Goal: Transaction & Acquisition: Purchase product/service

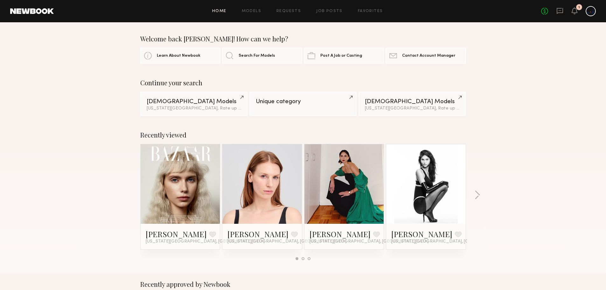
click at [558, 12] on icon at bounding box center [560, 11] width 6 height 6
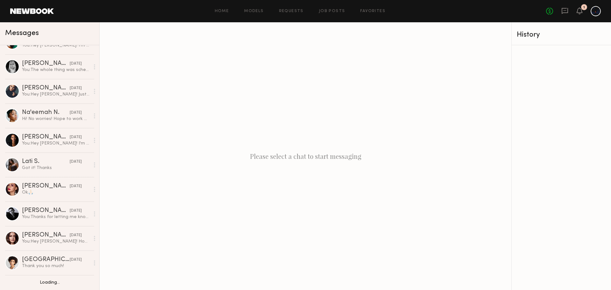
scroll to position [16, 0]
click at [34, 211] on div "[PERSON_NAME]" at bounding box center [46, 210] width 48 height 6
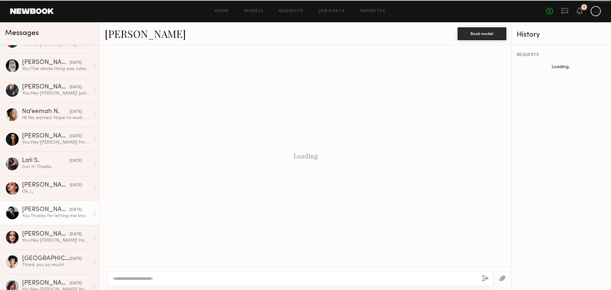
scroll to position [245, 0]
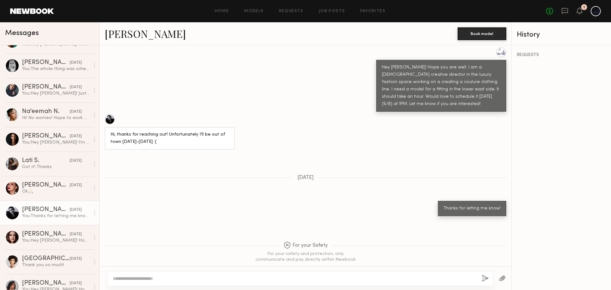
click at [111, 114] on div at bounding box center [110, 119] width 10 height 10
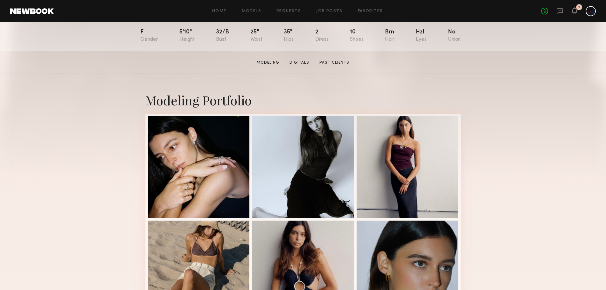
scroll to position [120, 0]
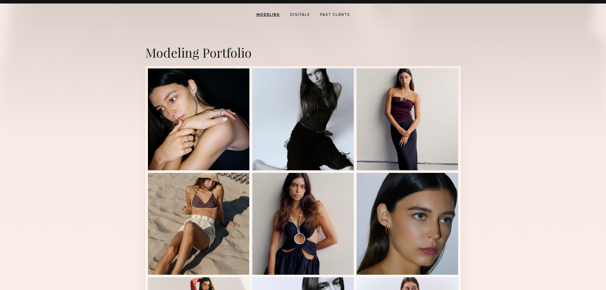
click at [379, 116] on div at bounding box center [408, 119] width 102 height 102
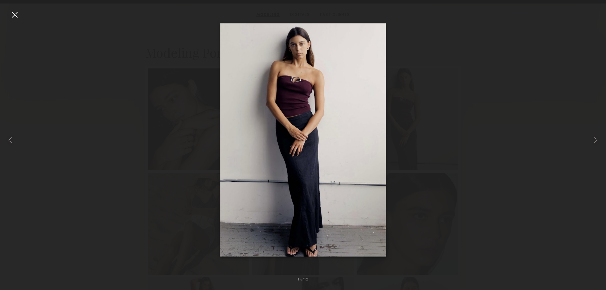
click at [600, 140] on common-icon at bounding box center [596, 140] width 10 height 10
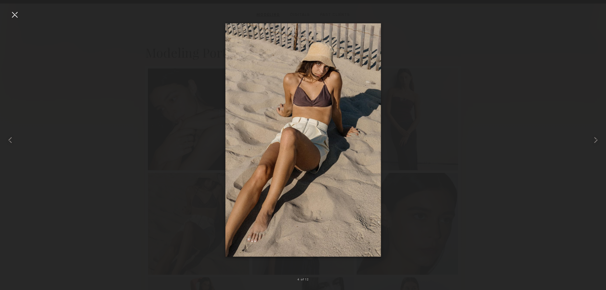
click at [600, 140] on common-icon at bounding box center [596, 140] width 10 height 10
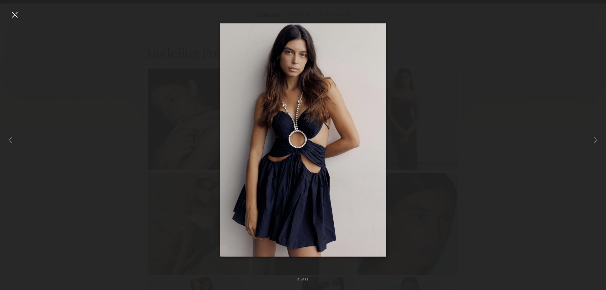
click at [600, 140] on common-icon at bounding box center [596, 140] width 10 height 10
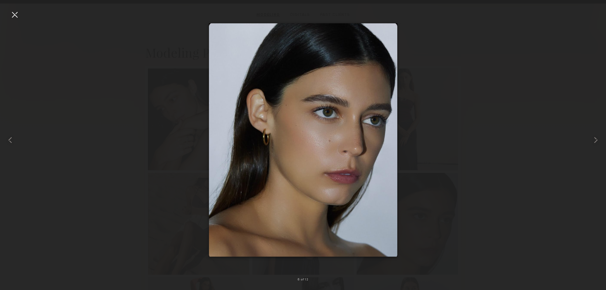
click at [600, 140] on common-icon at bounding box center [596, 140] width 10 height 10
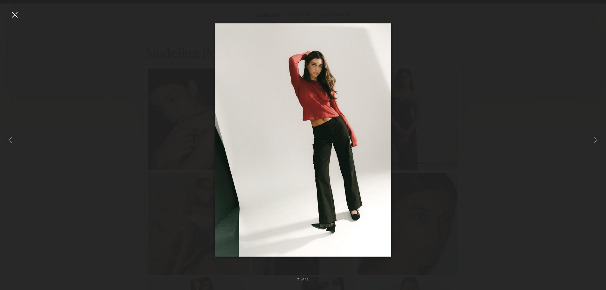
click at [600, 140] on common-icon at bounding box center [596, 140] width 10 height 10
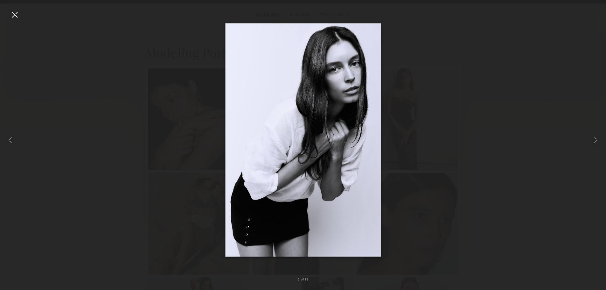
click at [600, 140] on common-icon at bounding box center [596, 140] width 10 height 10
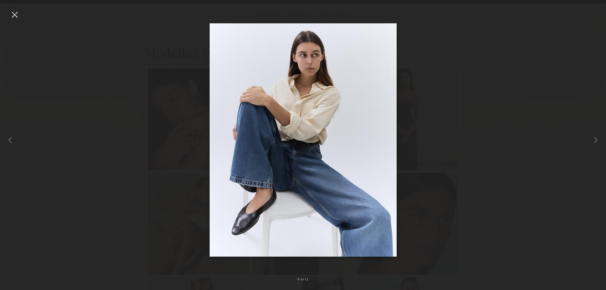
click at [600, 140] on common-icon at bounding box center [596, 140] width 10 height 10
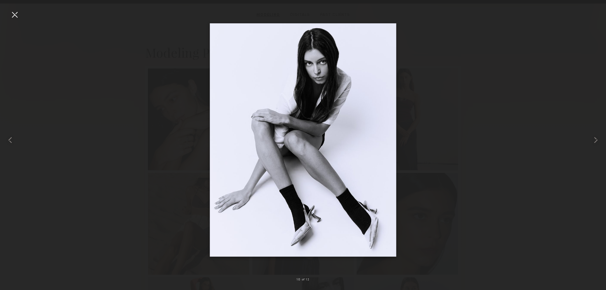
click at [600, 140] on common-icon at bounding box center [596, 140] width 10 height 10
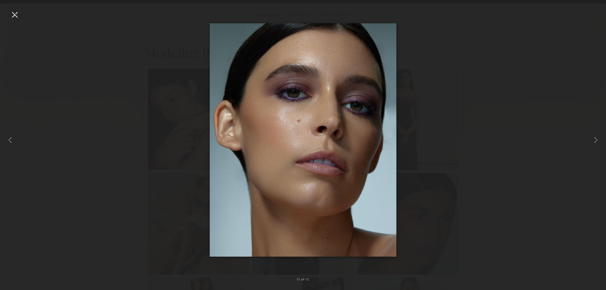
click at [600, 140] on common-icon at bounding box center [596, 140] width 10 height 10
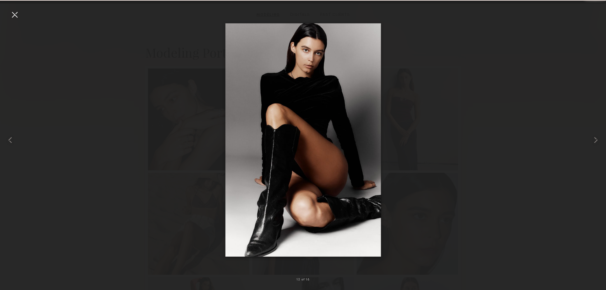
click at [600, 140] on common-icon at bounding box center [596, 140] width 10 height 10
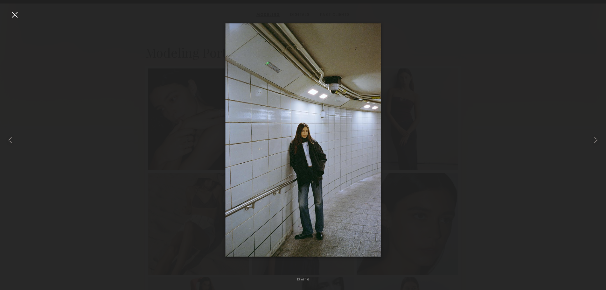
click at [600, 140] on common-icon at bounding box center [596, 140] width 10 height 10
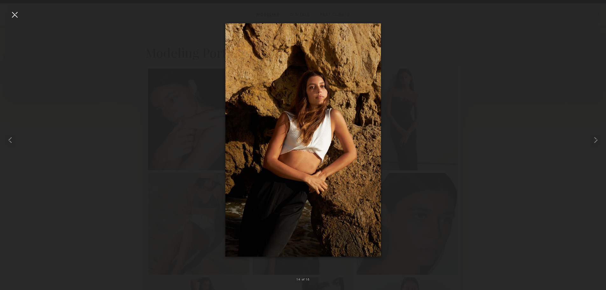
click at [600, 140] on common-icon at bounding box center [596, 140] width 10 height 10
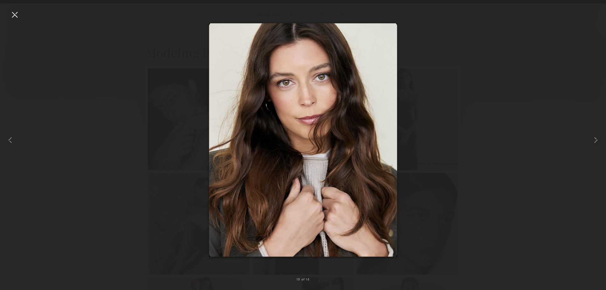
click at [600, 140] on common-icon at bounding box center [596, 140] width 10 height 10
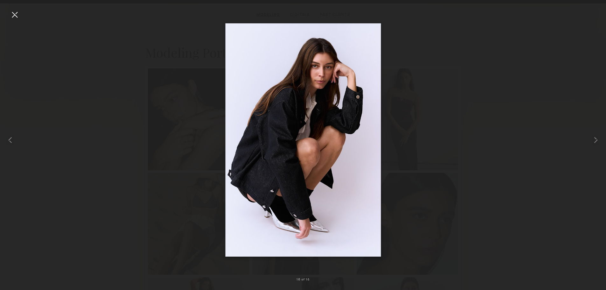
click at [600, 140] on common-icon at bounding box center [596, 140] width 10 height 10
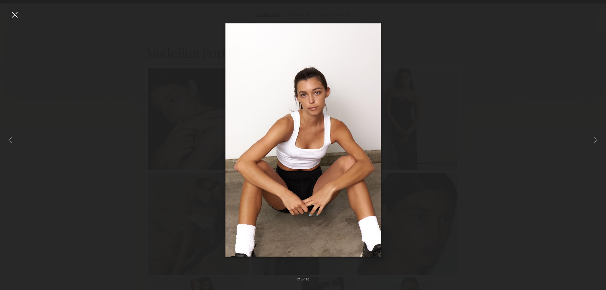
click at [600, 140] on common-icon at bounding box center [596, 140] width 10 height 10
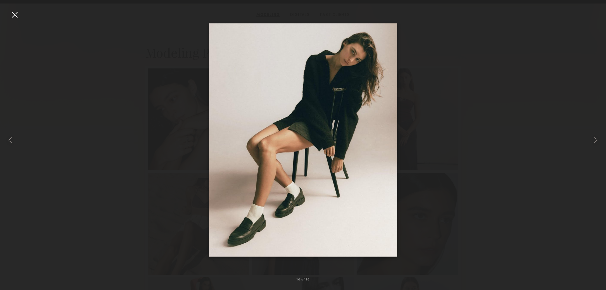
click at [600, 140] on common-icon at bounding box center [596, 140] width 10 height 10
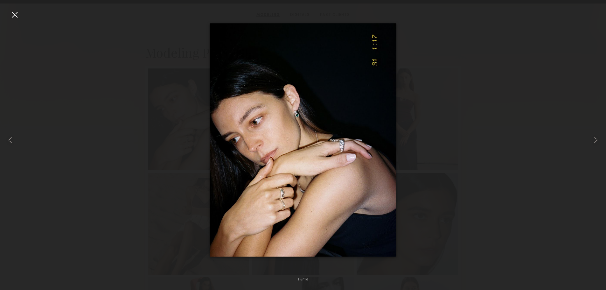
click at [600, 140] on common-icon at bounding box center [596, 140] width 10 height 10
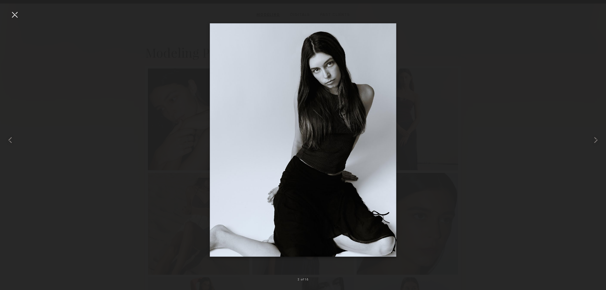
click at [600, 140] on common-icon at bounding box center [596, 140] width 10 height 10
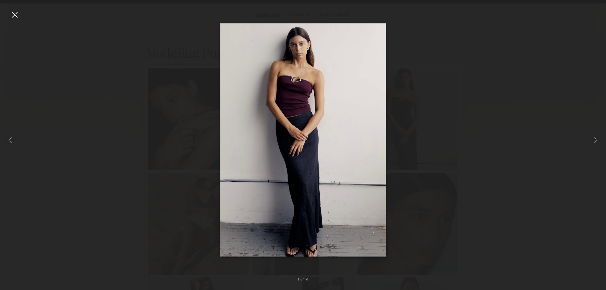
click at [600, 140] on common-icon at bounding box center [596, 140] width 10 height 10
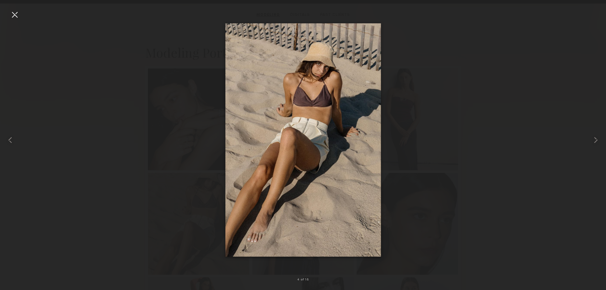
click at [508, 118] on div at bounding box center [303, 139] width 606 height 259
click at [17, 13] on div at bounding box center [15, 15] width 10 height 10
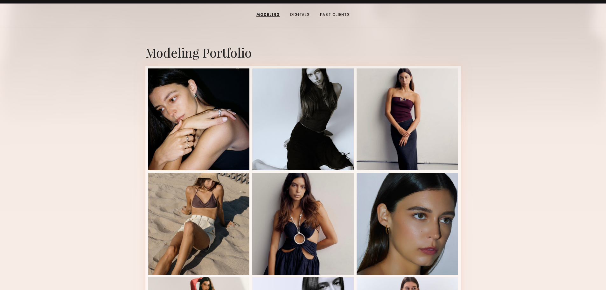
scroll to position [0, 0]
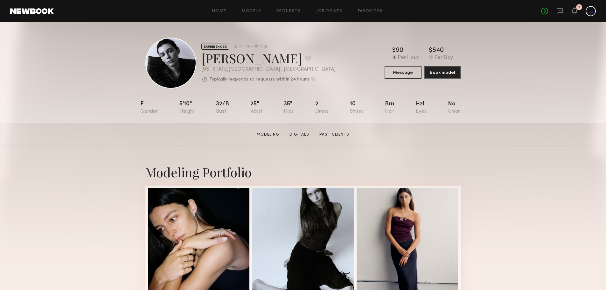
click at [27, 14] on header "Home Models Requests Job Posts Favorites Sign Out No fees up to $5,000 1" at bounding box center [303, 11] width 606 height 22
click at [28, 12] on link at bounding box center [32, 11] width 44 height 6
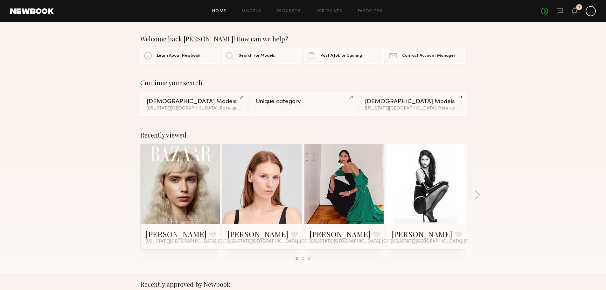
click at [179, 54] on span "Learn About Newbook" at bounding box center [179, 56] width 44 height 4
click at [264, 56] on span "Search For Models" at bounding box center [257, 56] width 37 height 4
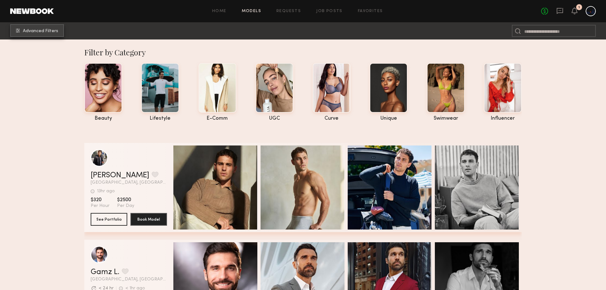
click at [33, 29] on span "Advanced Filters" at bounding box center [40, 31] width 35 height 4
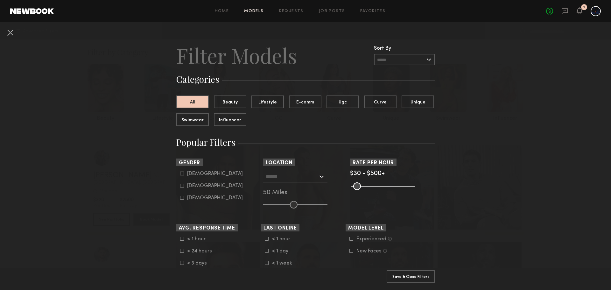
click at [7, 31] on button at bounding box center [10, 32] width 10 height 10
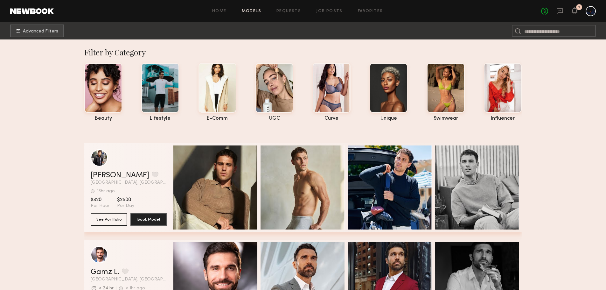
click at [45, 15] on header "Home Models Requests Job Posts Favorites Sign Out No fees up to $5,000 1" at bounding box center [303, 11] width 606 height 22
click at [43, 7] on header "Home Models Requests Job Posts Favorites Sign Out No fees up to $5,000 1" at bounding box center [303, 11] width 606 height 22
click at [43, 11] on link at bounding box center [32, 11] width 44 height 6
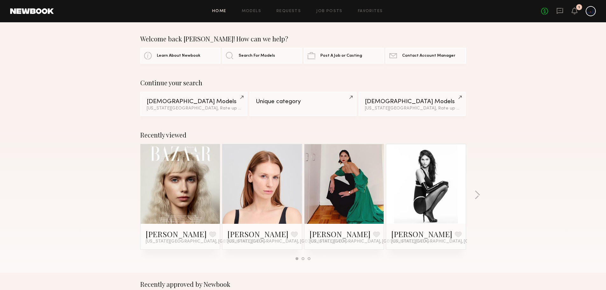
click at [205, 104] on div "Female Models" at bounding box center [194, 102] width 95 height 6
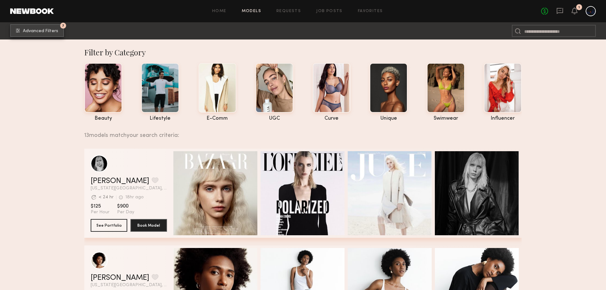
click at [43, 30] on span "Advanced Filters" at bounding box center [40, 31] width 35 height 4
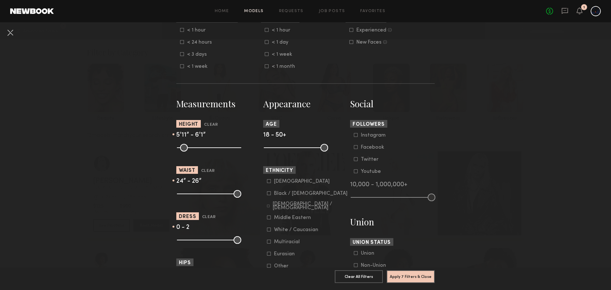
scroll to position [251, 0]
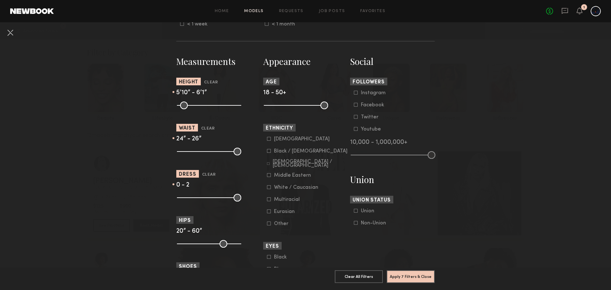
drag, startPoint x: 212, startPoint y: 106, endPoint x: 212, endPoint y: 109, distance: 3.2
type input "**"
click at [212, 109] on input "range" at bounding box center [209, 106] width 64 height 8
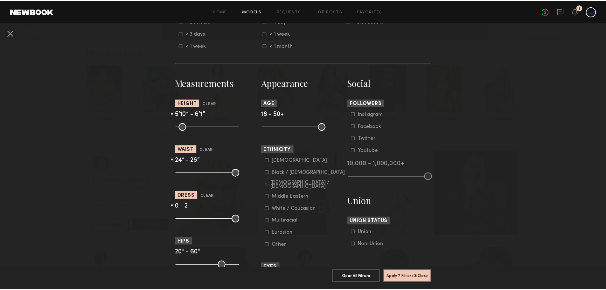
scroll to position [219, 0]
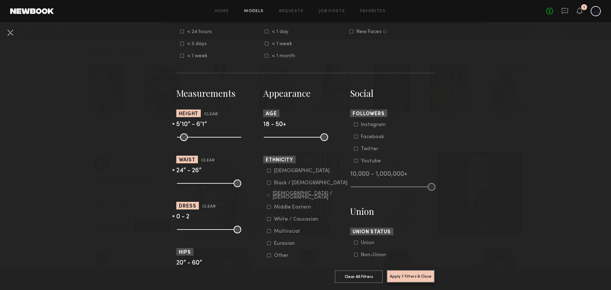
click at [414, 270] on button "Apply 7 Filters & Close" at bounding box center [411, 276] width 48 height 13
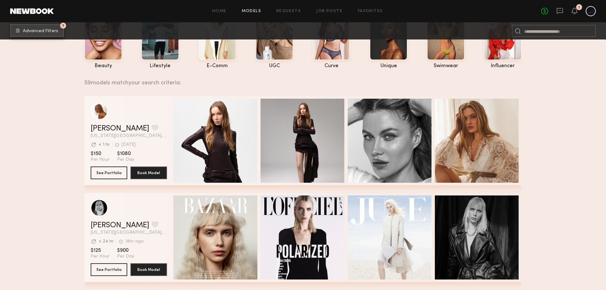
scroll to position [300, 0]
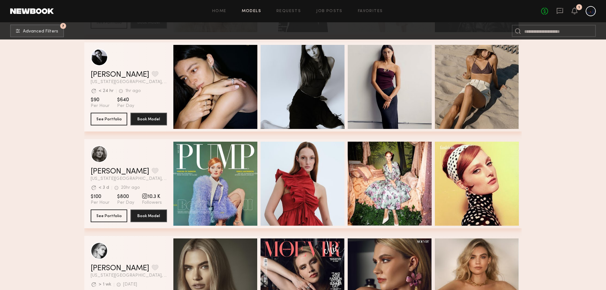
click at [383, 157] on div "Quick Preview" at bounding box center [390, 184] width 84 height 84
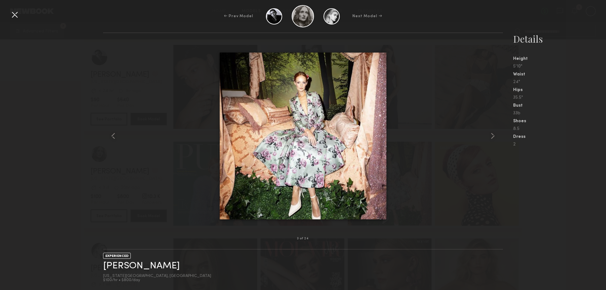
click at [491, 139] on common-icon at bounding box center [493, 136] width 10 height 10
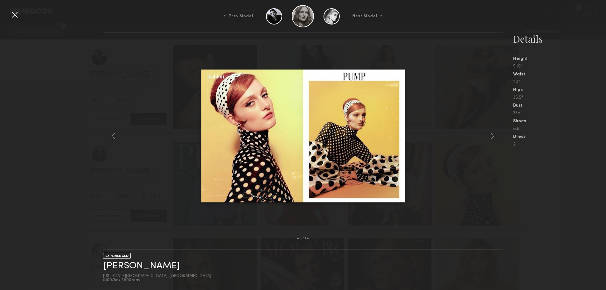
click at [491, 139] on common-icon at bounding box center [493, 136] width 10 height 10
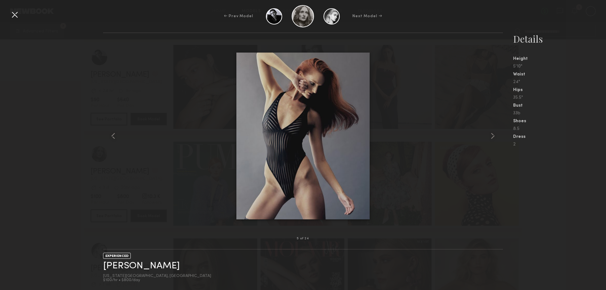
click at [491, 139] on common-icon at bounding box center [493, 136] width 10 height 10
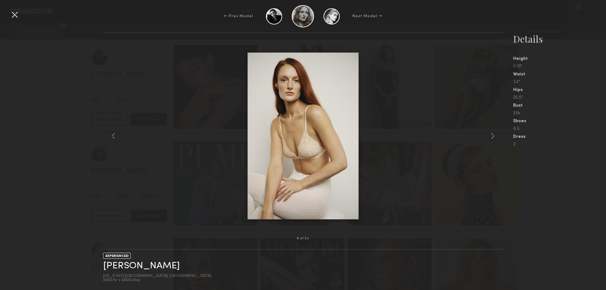
click at [491, 139] on common-icon at bounding box center [493, 136] width 10 height 10
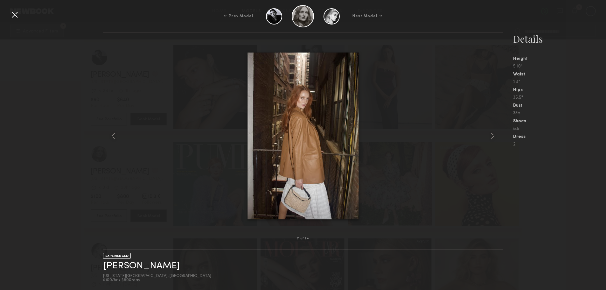
click at [491, 139] on common-icon at bounding box center [493, 136] width 10 height 10
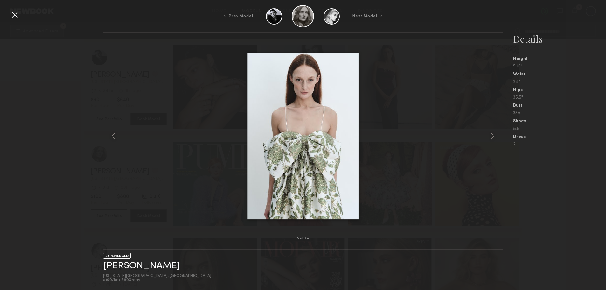
click at [491, 139] on common-icon at bounding box center [493, 136] width 10 height 10
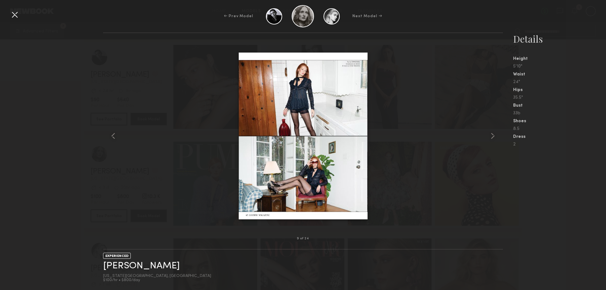
click at [491, 139] on common-icon at bounding box center [493, 136] width 10 height 10
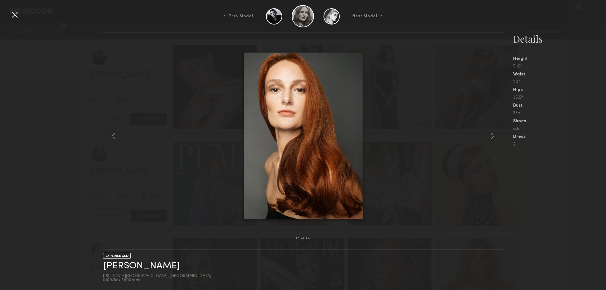
click at [491, 139] on common-icon at bounding box center [493, 136] width 10 height 10
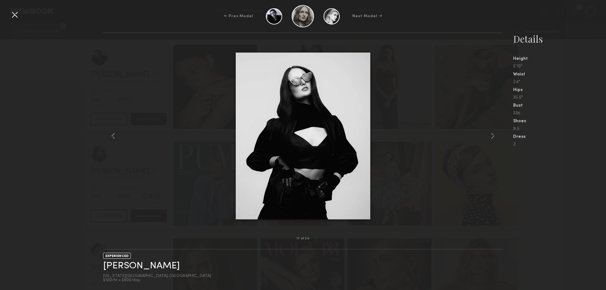
click at [491, 139] on common-icon at bounding box center [493, 136] width 10 height 10
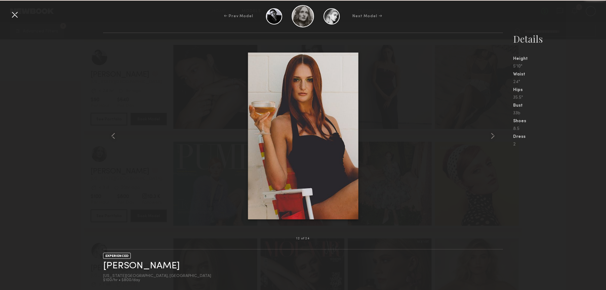
click at [491, 139] on common-icon at bounding box center [493, 136] width 10 height 10
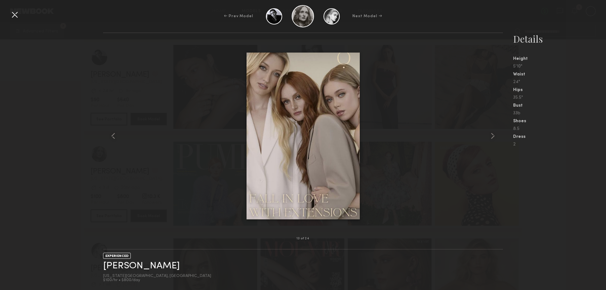
click at [12, 12] on div at bounding box center [15, 15] width 10 height 10
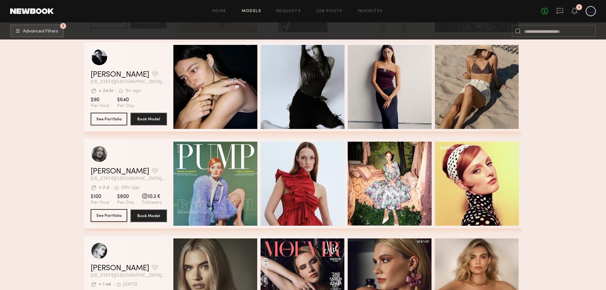
click at [117, 219] on button "See Portfolio" at bounding box center [109, 215] width 37 height 13
click at [118, 215] on button "See Portfolio" at bounding box center [109, 215] width 37 height 13
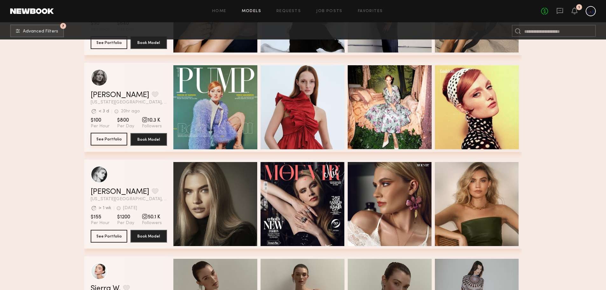
scroll to position [544, 0]
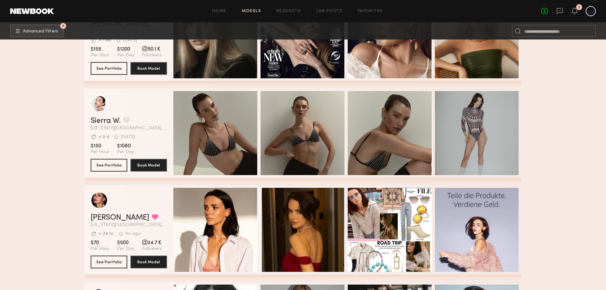
click at [452, 136] on div "grid" at bounding box center [457, 133] width 11 height 6
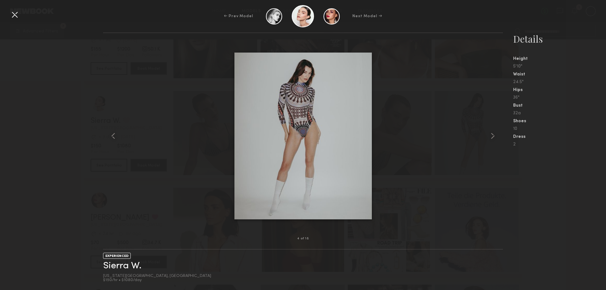
click at [491, 135] on common-icon at bounding box center [493, 136] width 10 height 10
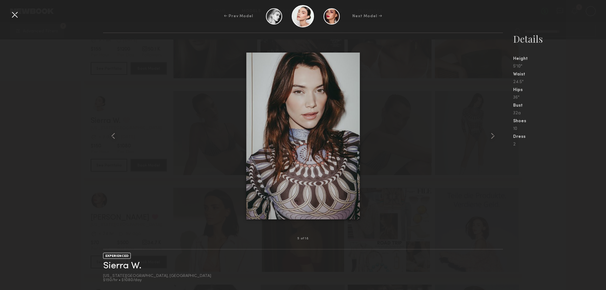
click at [491, 135] on common-icon at bounding box center [493, 136] width 10 height 10
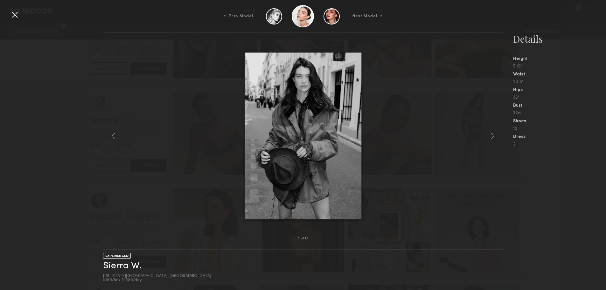
click at [491, 135] on common-icon at bounding box center [493, 136] width 10 height 10
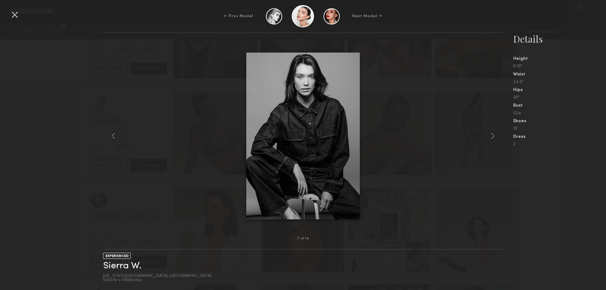
click at [491, 135] on common-icon at bounding box center [493, 136] width 10 height 10
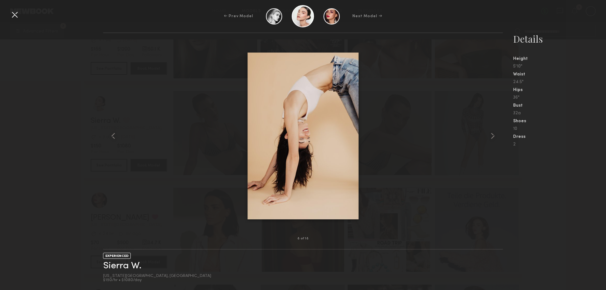
click at [491, 135] on common-icon at bounding box center [493, 136] width 10 height 10
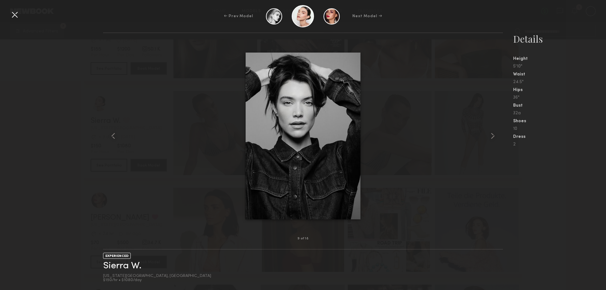
click at [491, 135] on common-icon at bounding box center [493, 136] width 10 height 10
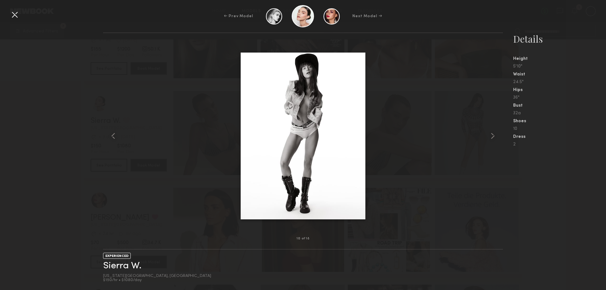
click at [491, 135] on common-icon at bounding box center [493, 136] width 10 height 10
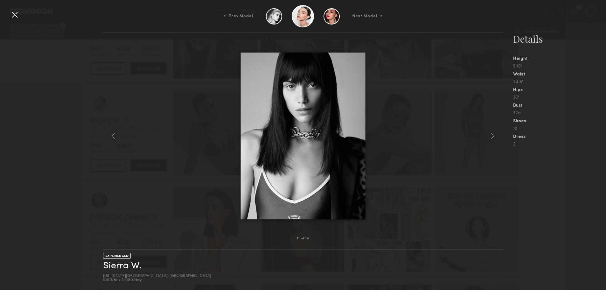
click at [491, 135] on common-icon at bounding box center [493, 136] width 10 height 10
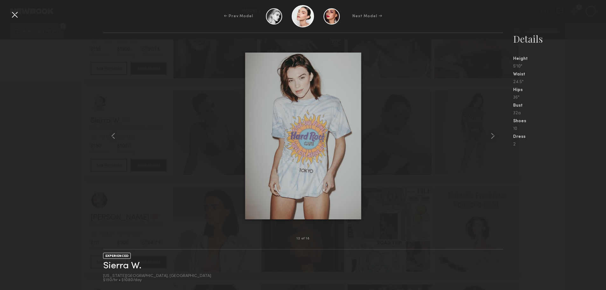
click at [491, 135] on common-icon at bounding box center [493, 136] width 10 height 10
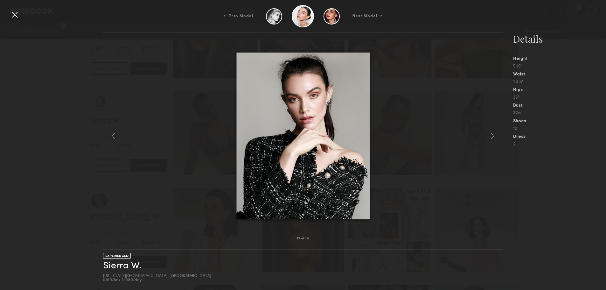
click at [491, 135] on common-icon at bounding box center [493, 136] width 10 height 10
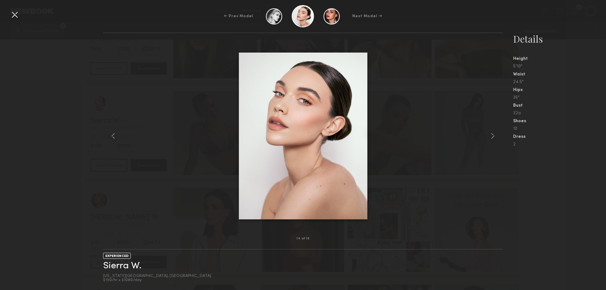
click at [491, 135] on common-icon at bounding box center [493, 136] width 10 height 10
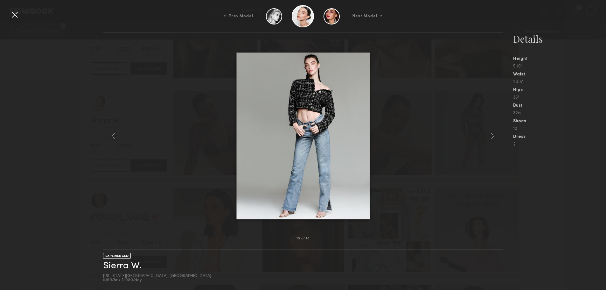
click at [491, 135] on common-icon at bounding box center [493, 136] width 10 height 10
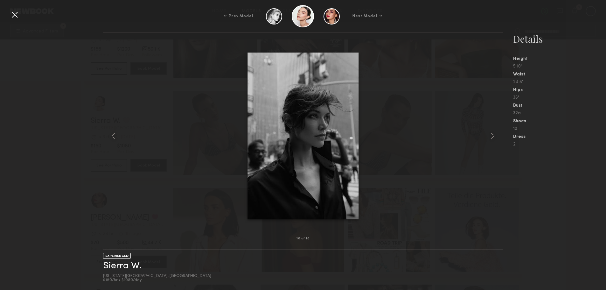
click at [491, 135] on common-icon at bounding box center [493, 136] width 10 height 10
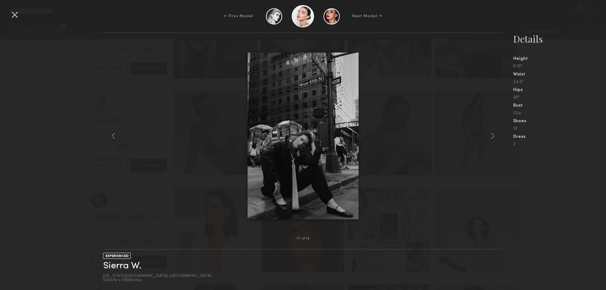
click at [10, 12] on div at bounding box center [15, 15] width 10 height 10
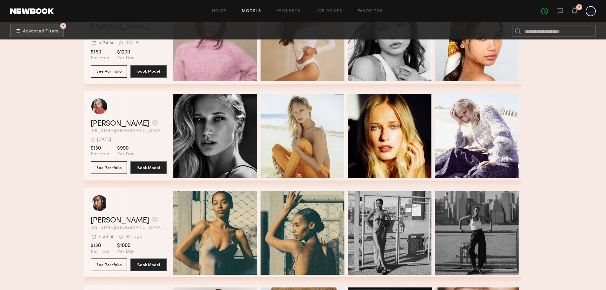
scroll to position [1266, 0]
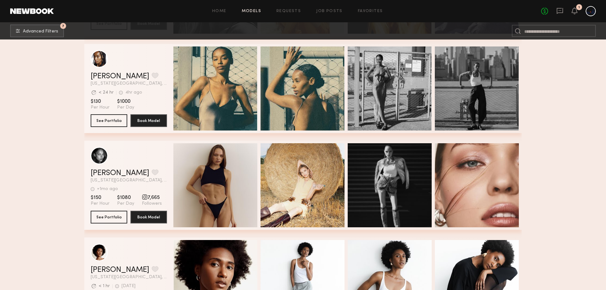
click at [234, 91] on span "Quick Preview" at bounding box center [222, 89] width 38 height 6
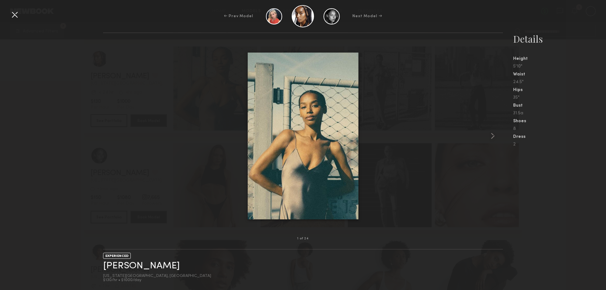
click at [487, 131] on div at bounding box center [495, 135] width 16 height 185
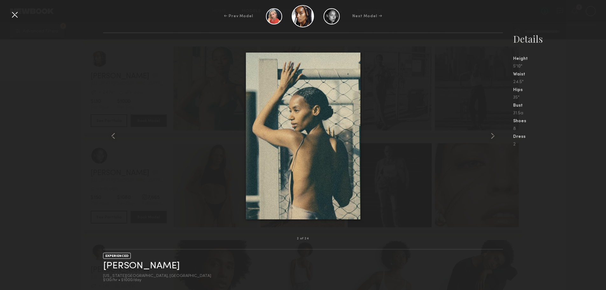
click at [492, 134] on common-icon at bounding box center [493, 136] width 10 height 10
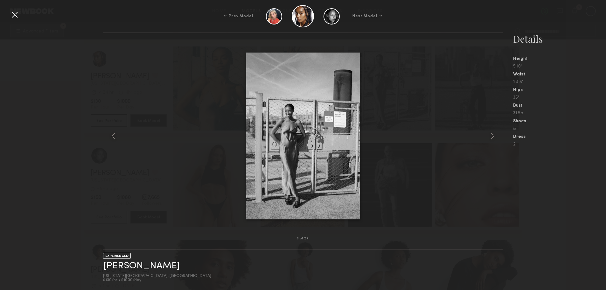
click at [492, 134] on common-icon at bounding box center [493, 136] width 10 height 10
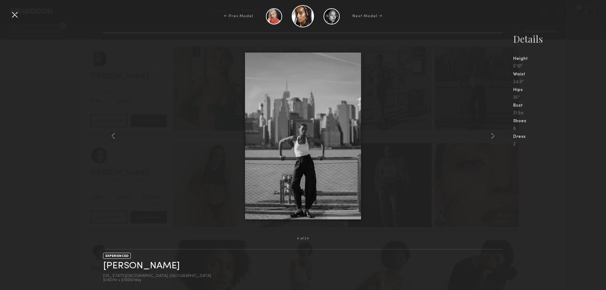
click at [492, 134] on common-icon at bounding box center [493, 136] width 10 height 10
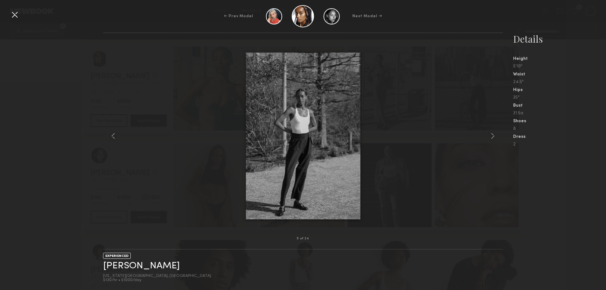
click at [492, 134] on common-icon at bounding box center [493, 136] width 10 height 10
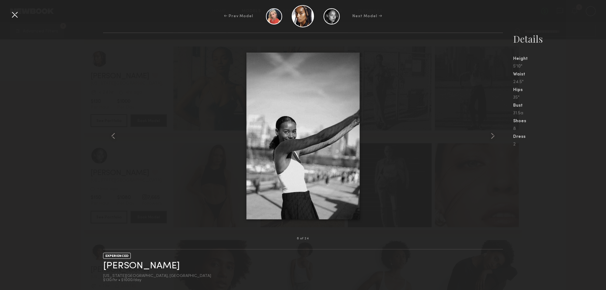
click at [492, 134] on common-icon at bounding box center [493, 136] width 10 height 10
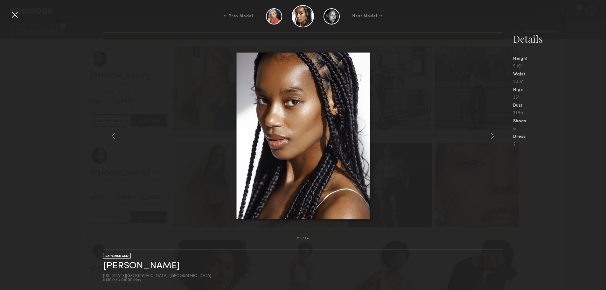
click at [492, 134] on common-icon at bounding box center [493, 136] width 10 height 10
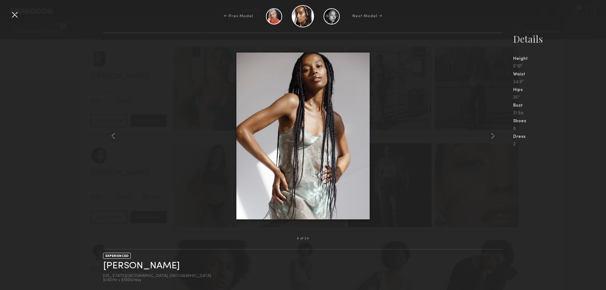
click at [492, 134] on common-icon at bounding box center [493, 136] width 10 height 10
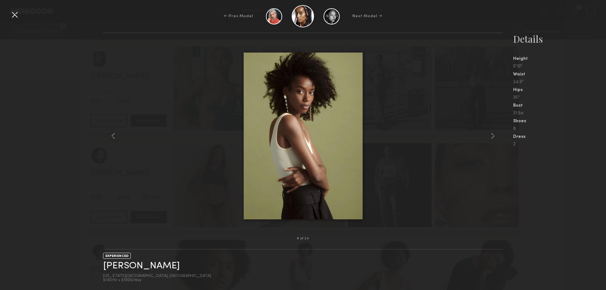
click at [492, 134] on common-icon at bounding box center [493, 136] width 10 height 10
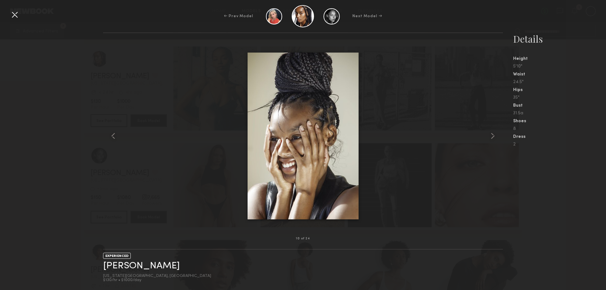
click at [492, 134] on common-icon at bounding box center [493, 136] width 10 height 10
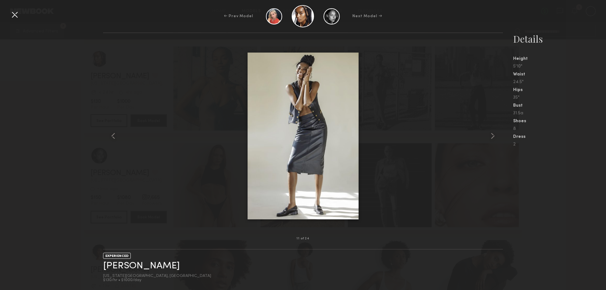
click at [492, 134] on common-icon at bounding box center [493, 136] width 10 height 10
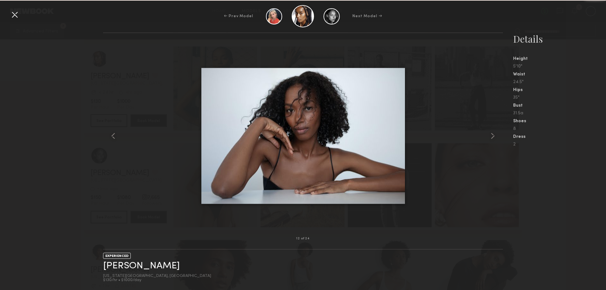
click at [492, 134] on common-icon at bounding box center [493, 136] width 10 height 10
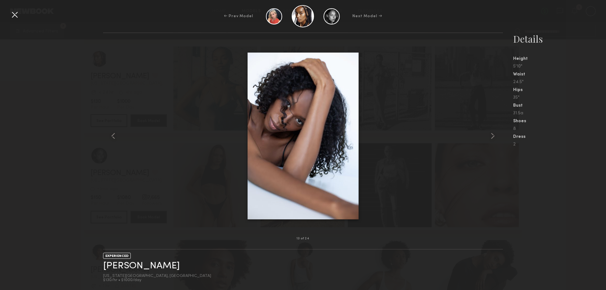
click at [492, 134] on common-icon at bounding box center [493, 136] width 10 height 10
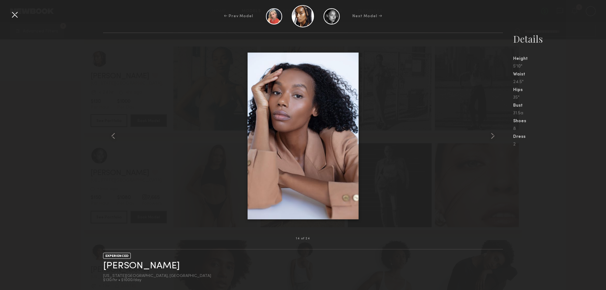
click at [492, 134] on common-icon at bounding box center [493, 136] width 10 height 10
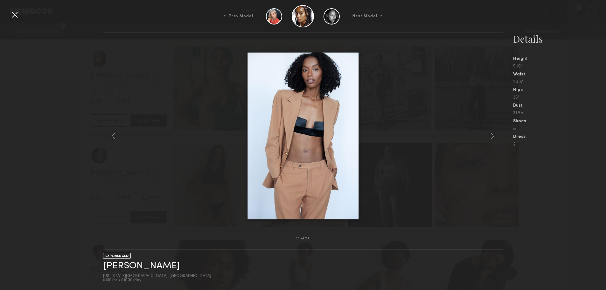
click at [16, 14] on div at bounding box center [15, 15] width 10 height 10
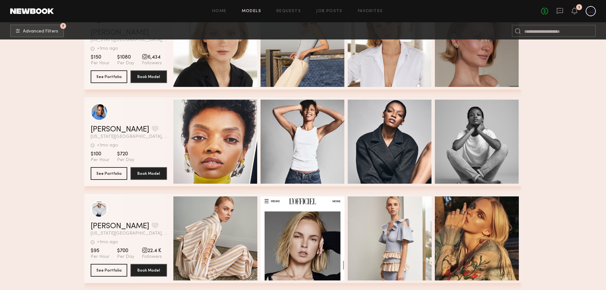
scroll to position [1608, 0]
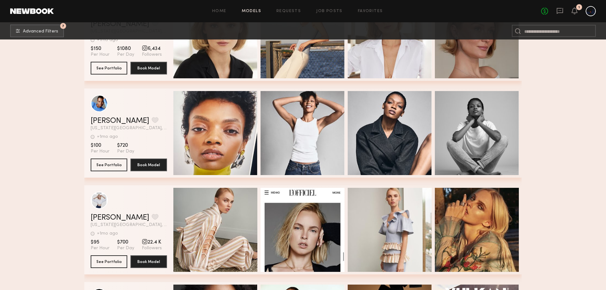
click at [225, 150] on div "Quick Preview" at bounding box center [215, 133] width 84 height 84
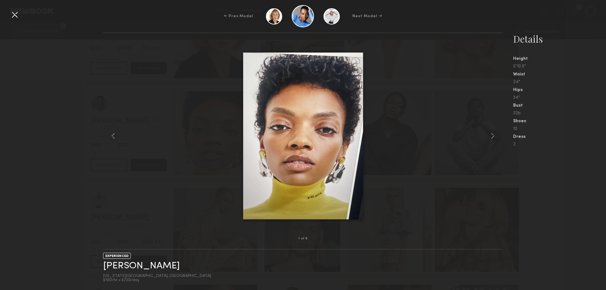
click at [493, 138] on common-icon at bounding box center [493, 136] width 10 height 10
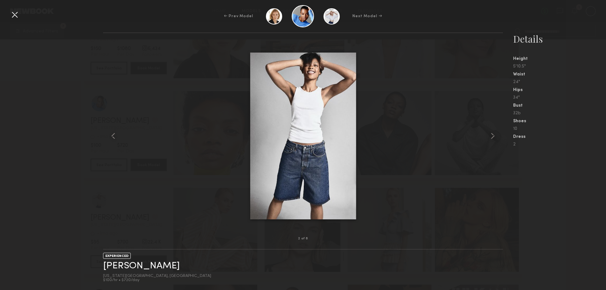
click at [493, 138] on common-icon at bounding box center [493, 136] width 10 height 10
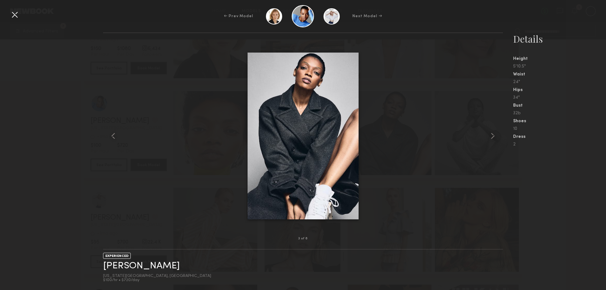
click at [493, 138] on common-icon at bounding box center [493, 136] width 10 height 10
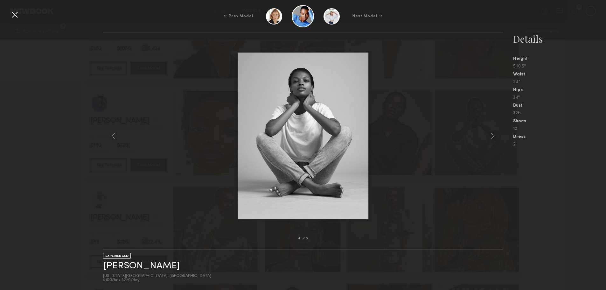
click at [493, 138] on common-icon at bounding box center [493, 136] width 10 height 10
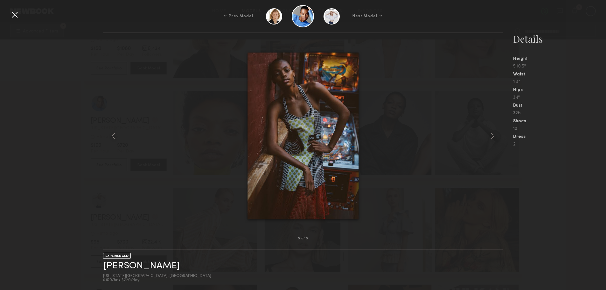
click at [493, 138] on common-icon at bounding box center [493, 136] width 10 height 10
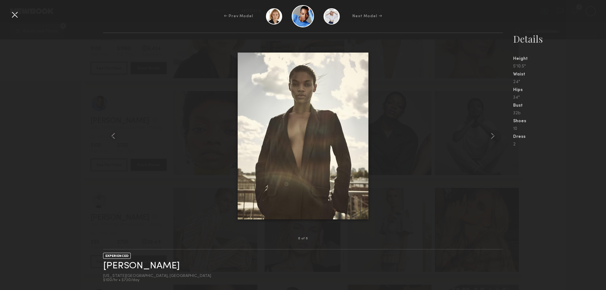
click at [493, 138] on common-icon at bounding box center [493, 136] width 10 height 10
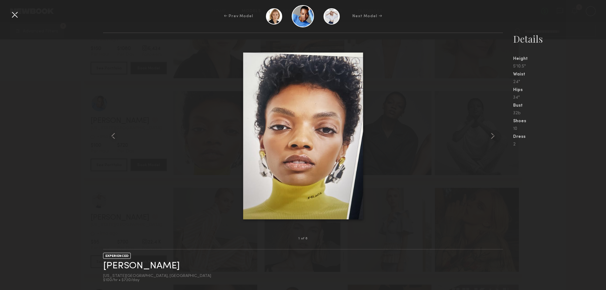
click at [493, 138] on common-icon at bounding box center [493, 136] width 10 height 10
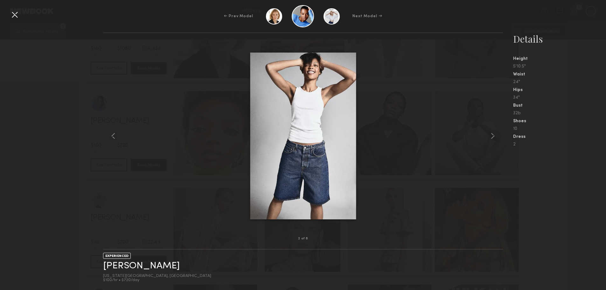
click at [493, 138] on common-icon at bounding box center [493, 136] width 10 height 10
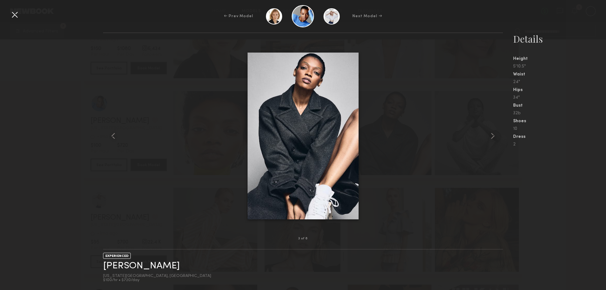
click at [493, 138] on common-icon at bounding box center [493, 136] width 10 height 10
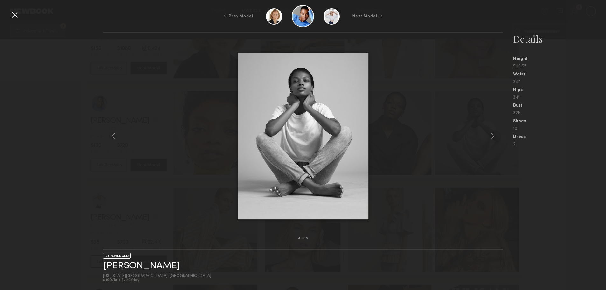
click at [493, 138] on common-icon at bounding box center [493, 136] width 10 height 10
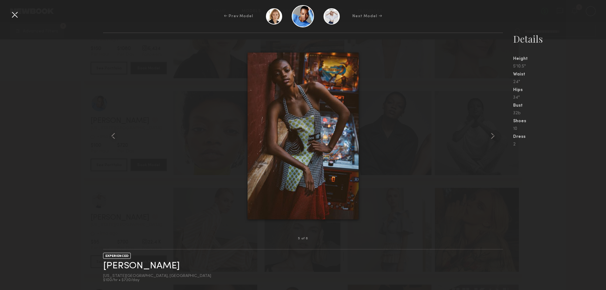
click at [493, 138] on common-icon at bounding box center [493, 136] width 10 height 10
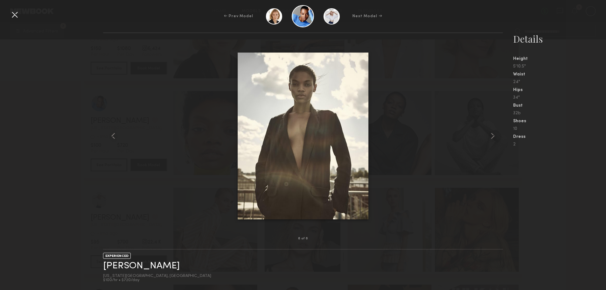
click at [493, 138] on common-icon at bounding box center [493, 136] width 10 height 10
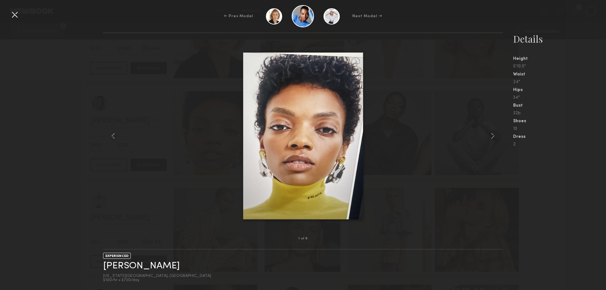
click at [493, 138] on common-icon at bounding box center [493, 136] width 10 height 10
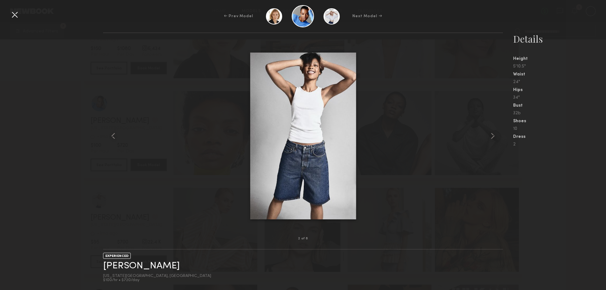
click at [12, 18] on div at bounding box center [15, 15] width 10 height 10
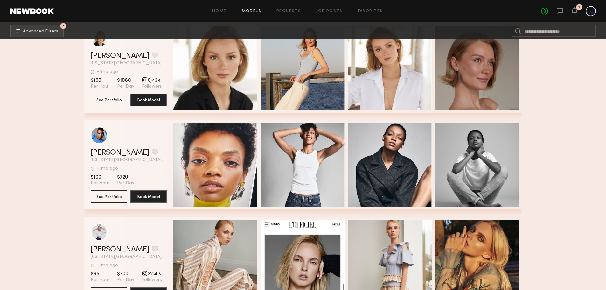
scroll to position [1681, 0]
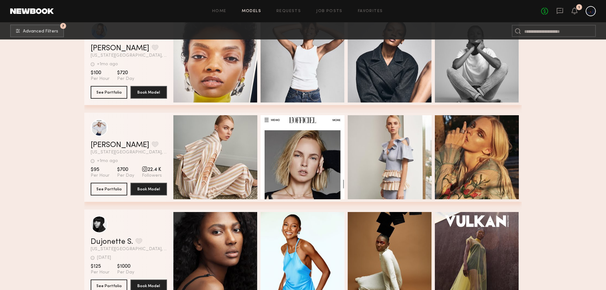
click at [152, 48] on button "grid" at bounding box center [155, 48] width 7 height 6
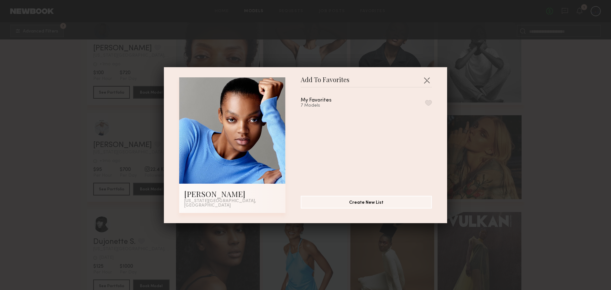
click at [372, 212] on div "Add To Favorites Leah B. New York City, NY Add To Favorites My Favorites 7 Mode…" at bounding box center [305, 145] width 283 height 156
click at [371, 204] on button "Create New List" at bounding box center [366, 201] width 131 height 13
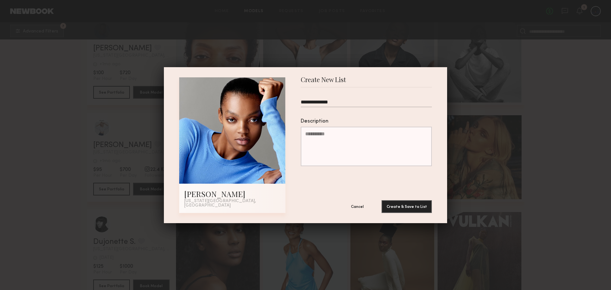
type input "**********"
click at [417, 204] on button "Create & Save to List" at bounding box center [407, 206] width 50 height 13
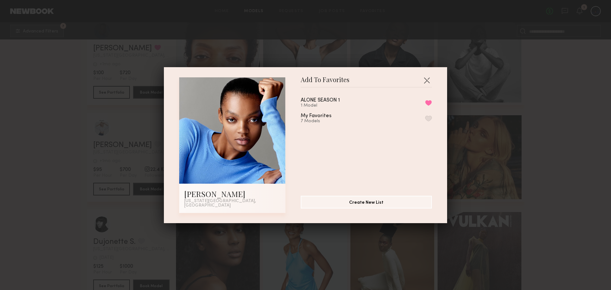
click at [560, 88] on div "Add To Favorites Leah B. New York City, NY Add To Favorites ALONE SEASON 1 1 Mo…" at bounding box center [305, 145] width 611 height 290
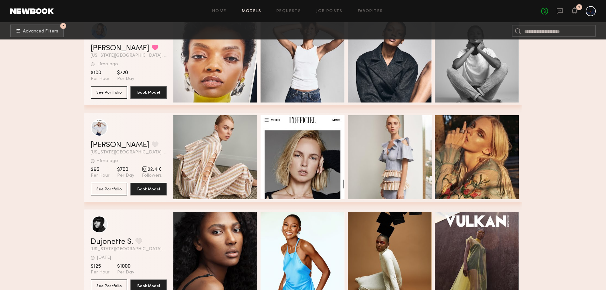
click at [207, 139] on div "Quick Preview" at bounding box center [215, 157] width 84 height 84
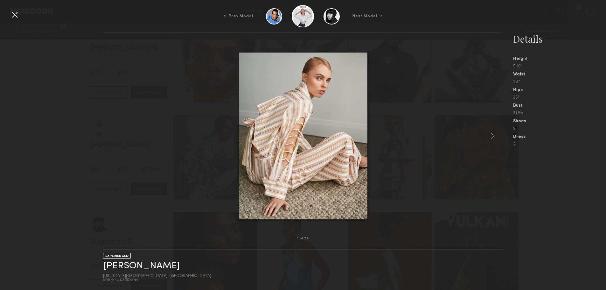
click at [490, 136] on common-icon at bounding box center [493, 136] width 10 height 10
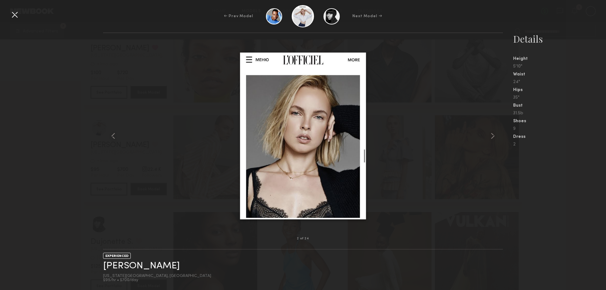
click at [490, 136] on common-icon at bounding box center [493, 136] width 10 height 10
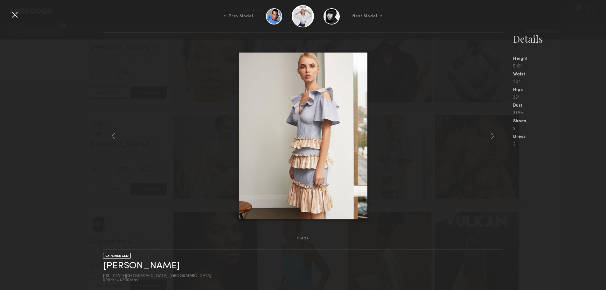
click at [490, 136] on common-icon at bounding box center [493, 136] width 10 height 10
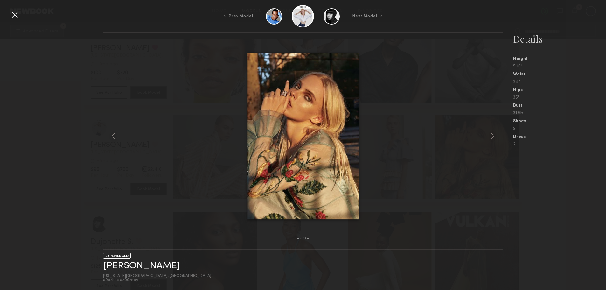
click at [490, 136] on common-icon at bounding box center [493, 136] width 10 height 10
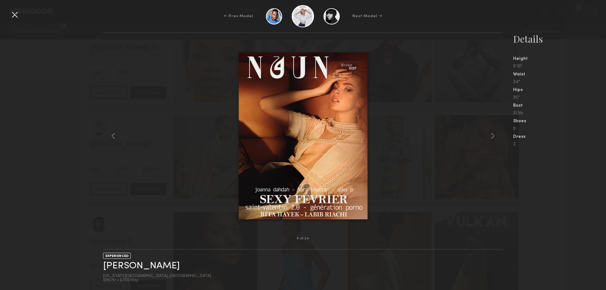
click at [490, 136] on common-icon at bounding box center [493, 136] width 10 height 10
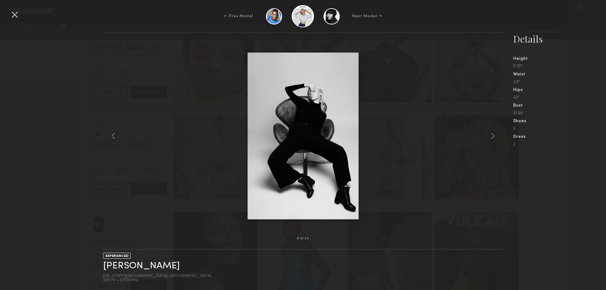
click at [490, 136] on common-icon at bounding box center [493, 136] width 10 height 10
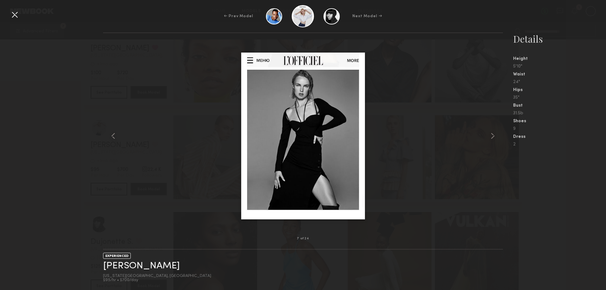
click at [490, 136] on common-icon at bounding box center [493, 136] width 10 height 10
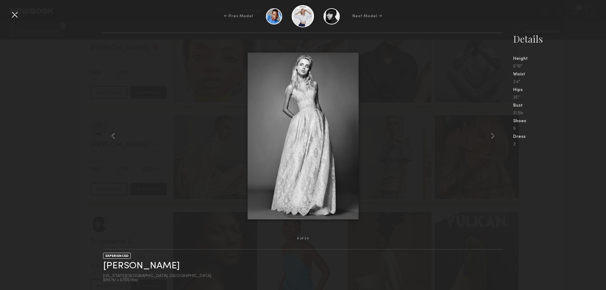
click at [490, 136] on common-icon at bounding box center [493, 136] width 10 height 10
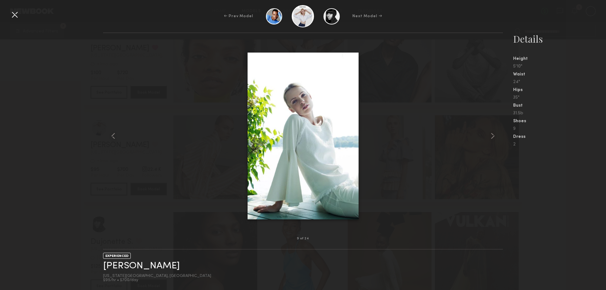
click at [490, 136] on common-icon at bounding box center [493, 136] width 10 height 10
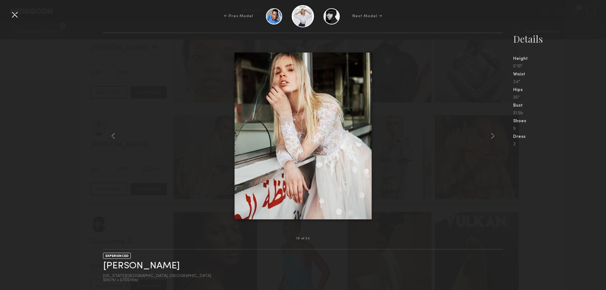
click at [490, 136] on common-icon at bounding box center [493, 136] width 10 height 10
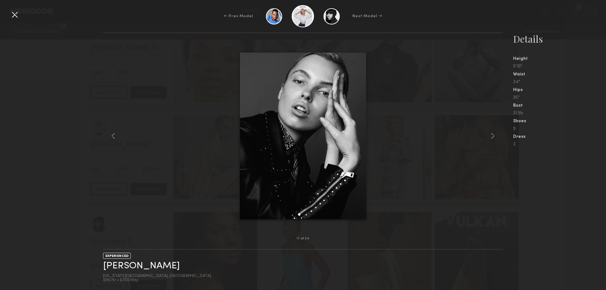
click at [490, 136] on common-icon at bounding box center [493, 136] width 10 height 10
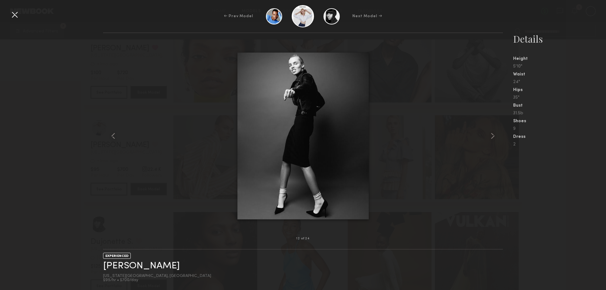
click at [488, 137] on common-icon at bounding box center [493, 136] width 10 height 10
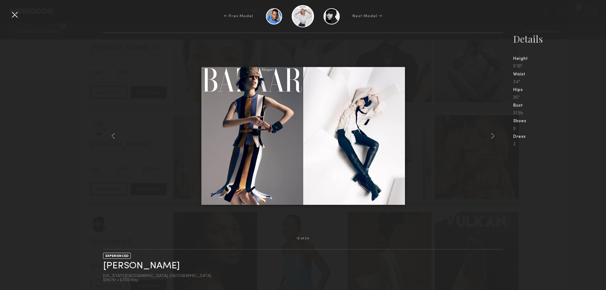
click at [488, 137] on common-icon at bounding box center [493, 136] width 10 height 10
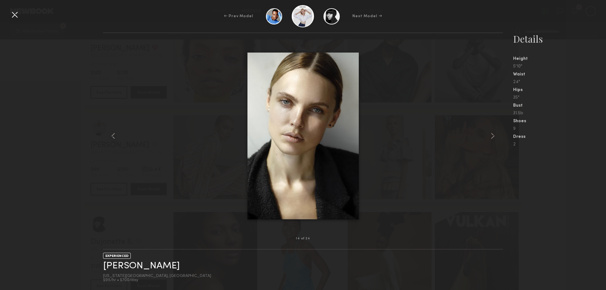
click at [488, 137] on common-icon at bounding box center [493, 136] width 10 height 10
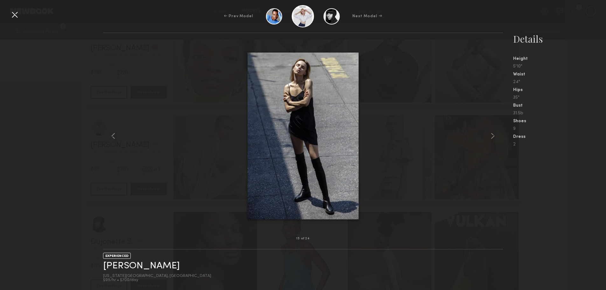
click at [488, 137] on common-icon at bounding box center [493, 136] width 10 height 10
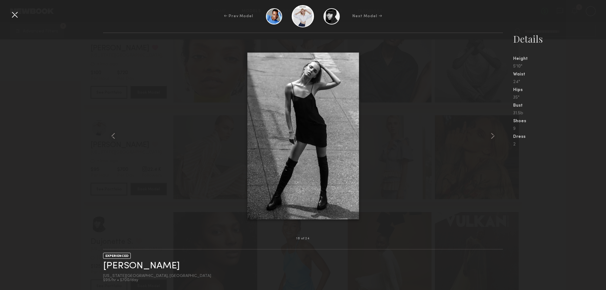
click at [9, 13] on div "← Prev Model Next Model →" at bounding box center [303, 16] width 606 height 22
click at [14, 15] on div at bounding box center [15, 15] width 10 height 10
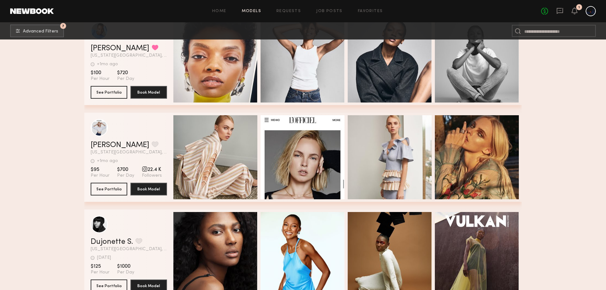
click at [152, 145] on button "grid" at bounding box center [155, 144] width 7 height 6
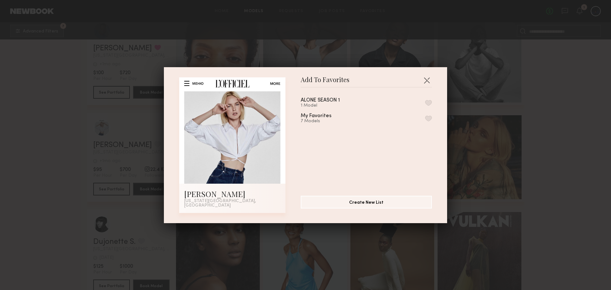
click at [425, 105] on button "button" at bounding box center [428, 103] width 7 height 6
click at [427, 81] on button "button" at bounding box center [427, 80] width 10 height 10
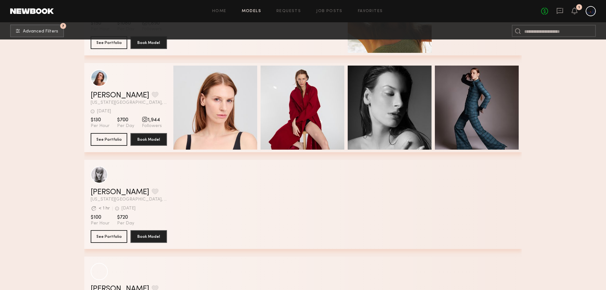
scroll to position [3624, 0]
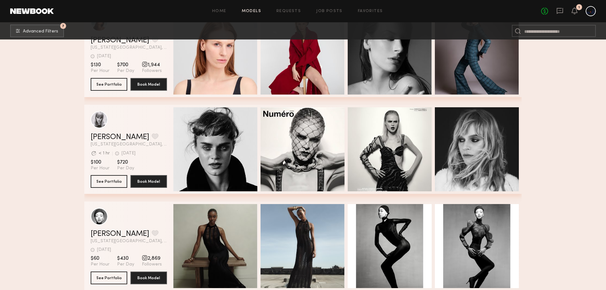
click at [242, 161] on div "Quick Preview" at bounding box center [215, 149] width 84 height 84
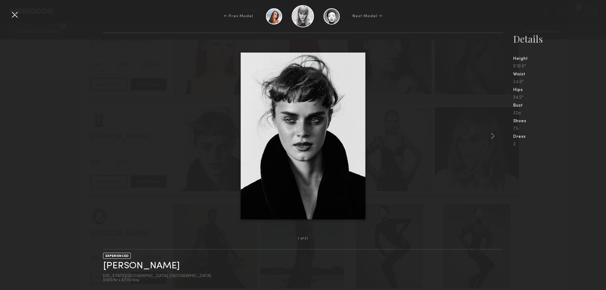
click at [491, 134] on common-icon at bounding box center [493, 136] width 10 height 10
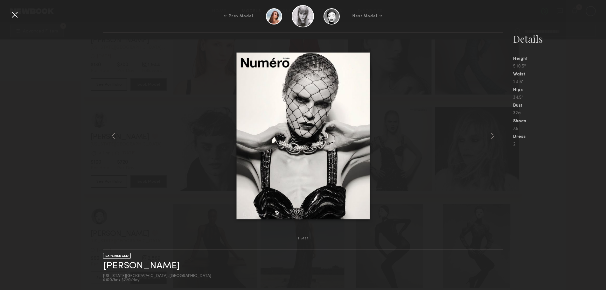
click at [491, 134] on common-icon at bounding box center [493, 136] width 10 height 10
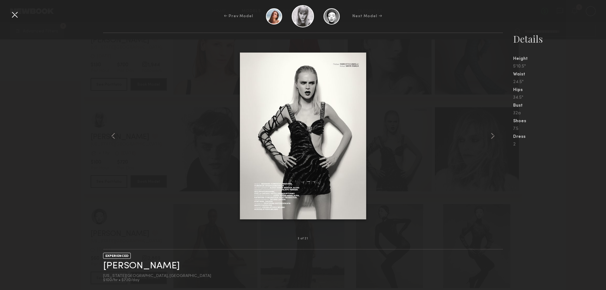
click at [491, 134] on common-icon at bounding box center [493, 136] width 10 height 10
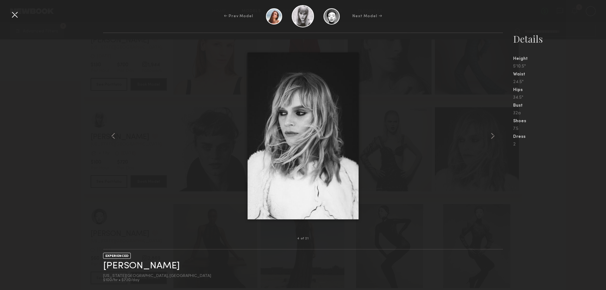
click at [491, 134] on common-icon at bounding box center [493, 136] width 10 height 10
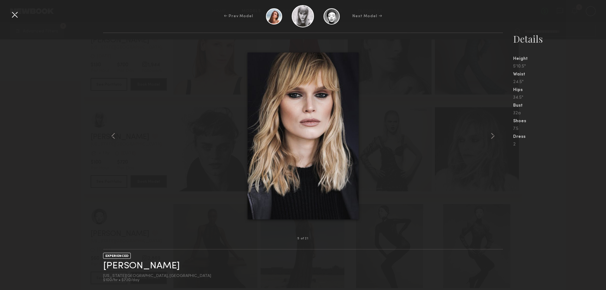
click at [491, 134] on common-icon at bounding box center [493, 136] width 10 height 10
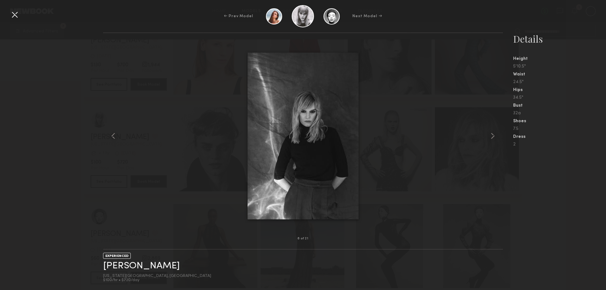
click at [491, 134] on common-icon at bounding box center [493, 136] width 10 height 10
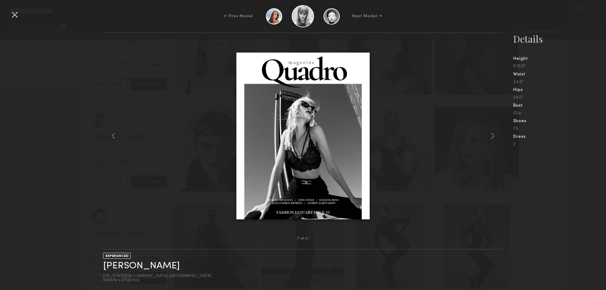
click at [491, 134] on common-icon at bounding box center [493, 136] width 10 height 10
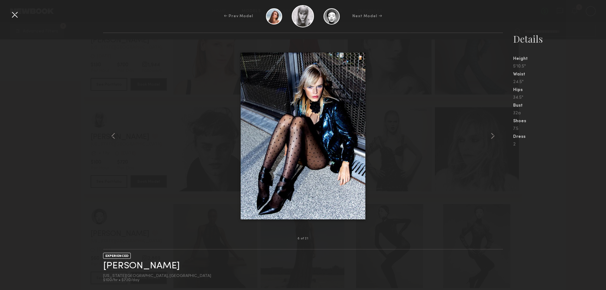
click at [491, 134] on common-icon at bounding box center [493, 136] width 10 height 10
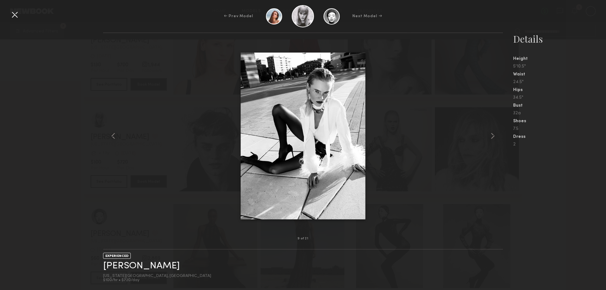
click at [491, 134] on common-icon at bounding box center [493, 136] width 10 height 10
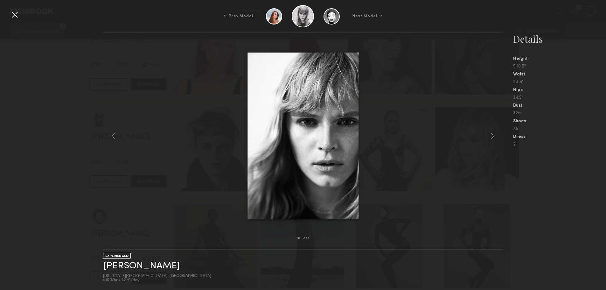
click at [491, 134] on common-icon at bounding box center [493, 136] width 10 height 10
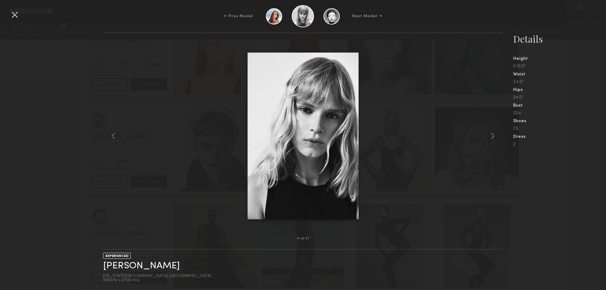
click at [491, 134] on common-icon at bounding box center [493, 136] width 10 height 10
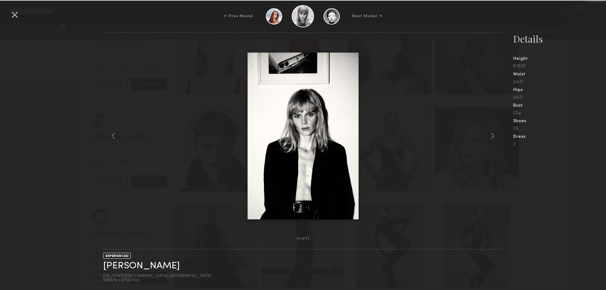
click at [491, 134] on common-icon at bounding box center [493, 136] width 10 height 10
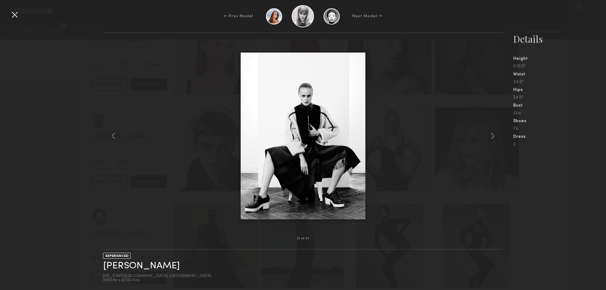
click at [491, 134] on common-icon at bounding box center [493, 136] width 10 height 10
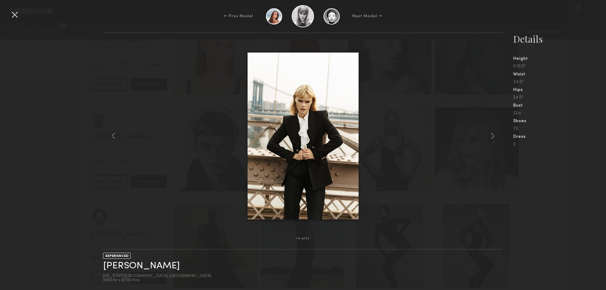
click at [491, 134] on common-icon at bounding box center [493, 136] width 10 height 10
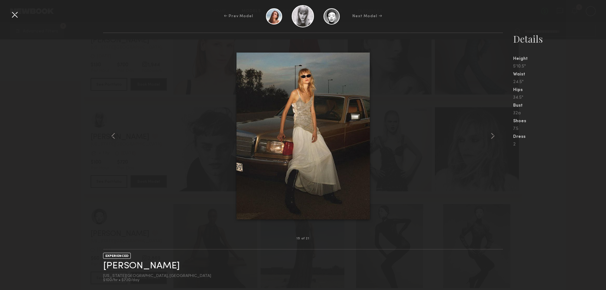
click at [491, 134] on common-icon at bounding box center [493, 136] width 10 height 10
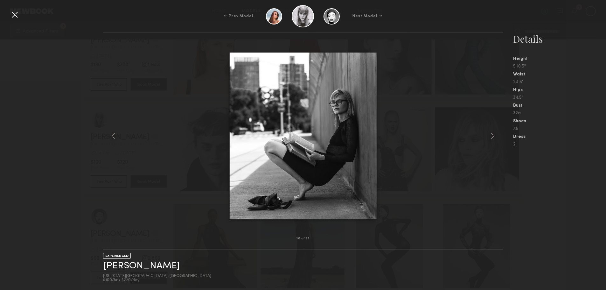
click at [491, 134] on common-icon at bounding box center [493, 136] width 10 height 10
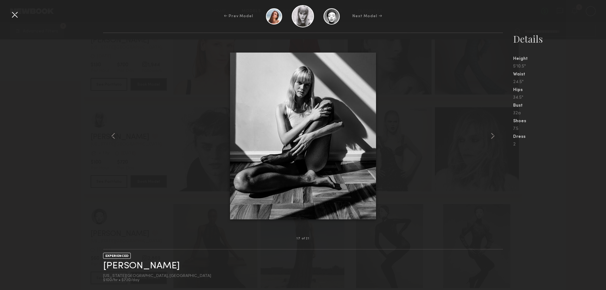
click at [12, 13] on div at bounding box center [15, 15] width 10 height 10
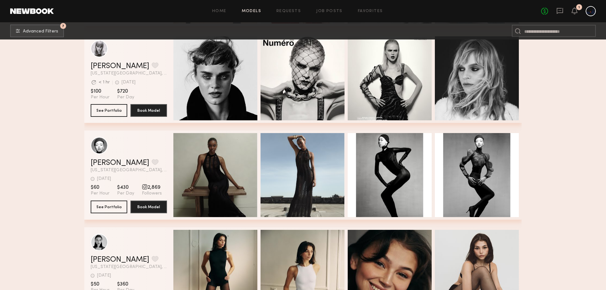
scroll to position [3761, 0]
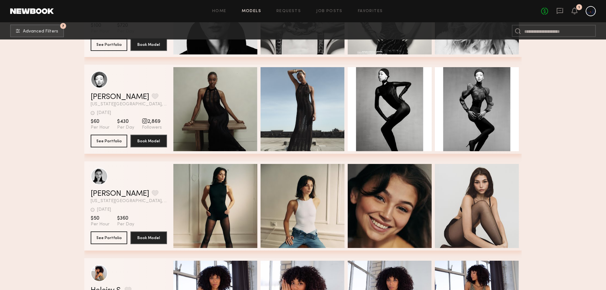
click at [379, 94] on div "Quick Preview" at bounding box center [390, 109] width 84 height 84
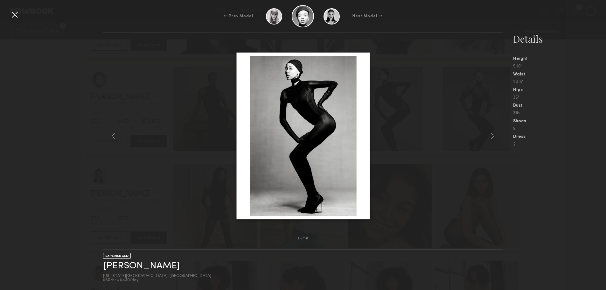
click at [492, 134] on common-icon at bounding box center [493, 136] width 10 height 10
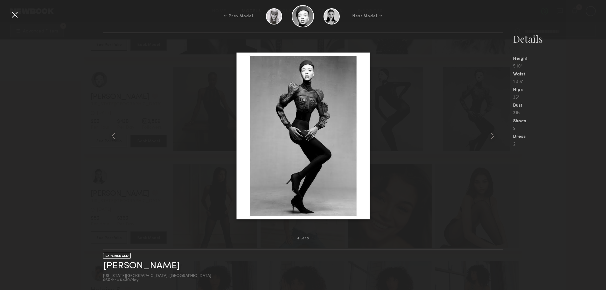
click at [492, 134] on common-icon at bounding box center [493, 136] width 10 height 10
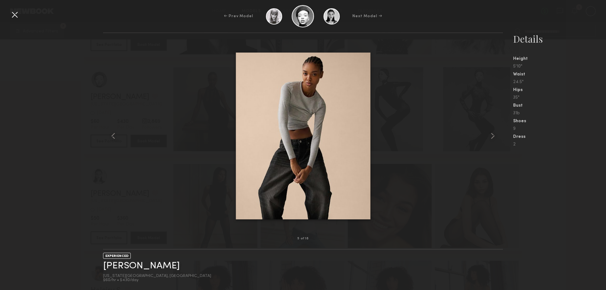
click at [492, 134] on common-icon at bounding box center [493, 136] width 10 height 10
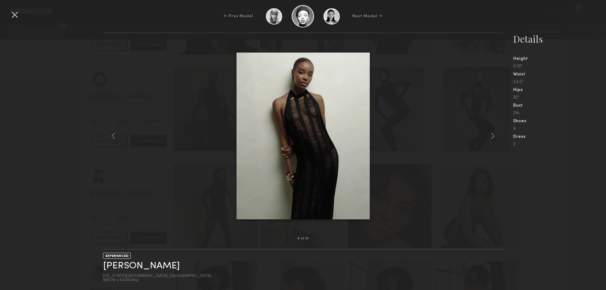
click at [492, 134] on common-icon at bounding box center [493, 136] width 10 height 10
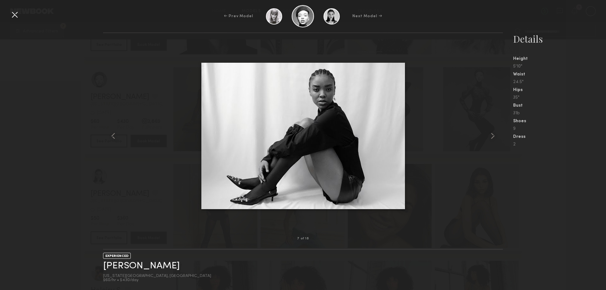
click at [492, 134] on common-icon at bounding box center [493, 136] width 10 height 10
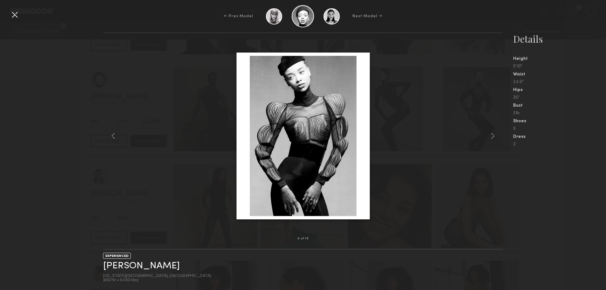
click at [18, 14] on div at bounding box center [15, 15] width 10 height 10
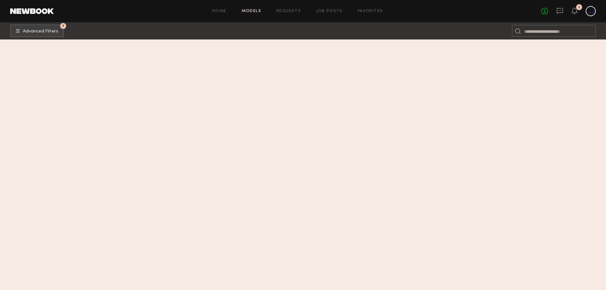
scroll to position [3700, 0]
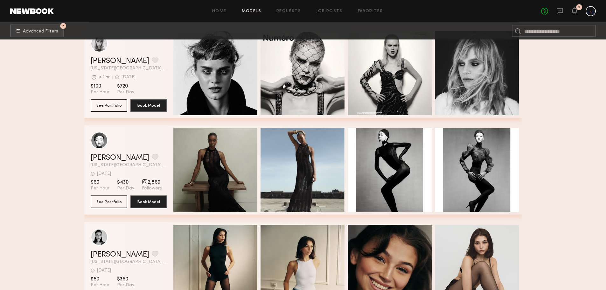
drag, startPoint x: 603, startPoint y: 189, endPoint x: 605, endPoint y: 124, distance: 64.6
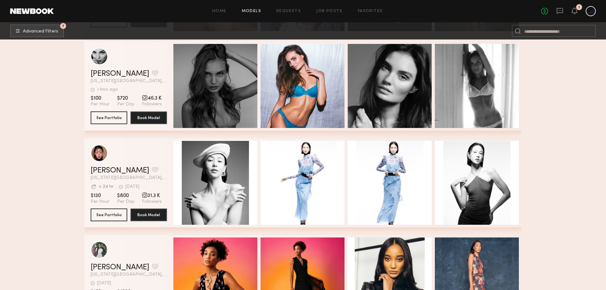
scroll to position [2105, 0]
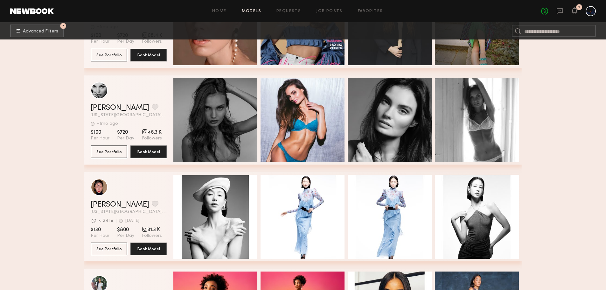
click at [238, 121] on span "Quick Preview" at bounding box center [222, 121] width 38 height 6
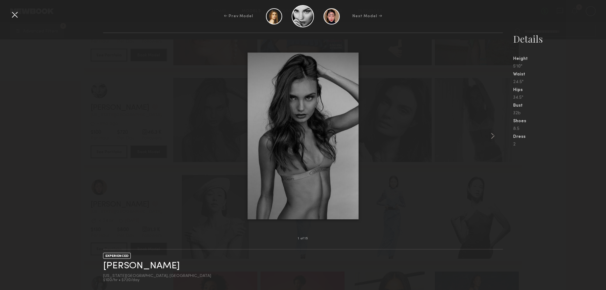
click at [488, 136] on common-icon at bounding box center [493, 136] width 10 height 10
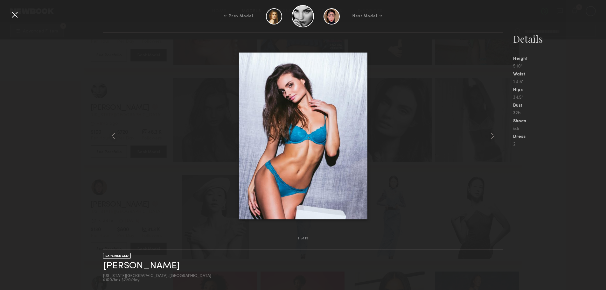
click at [488, 136] on common-icon at bounding box center [493, 136] width 10 height 10
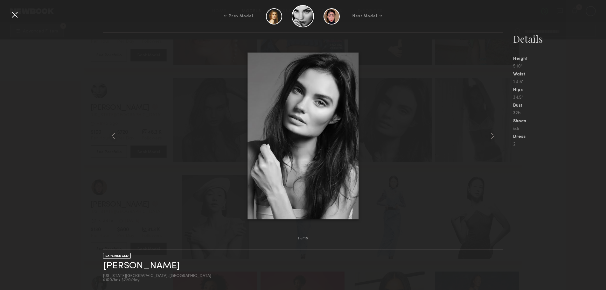
click at [488, 136] on common-icon at bounding box center [493, 136] width 10 height 10
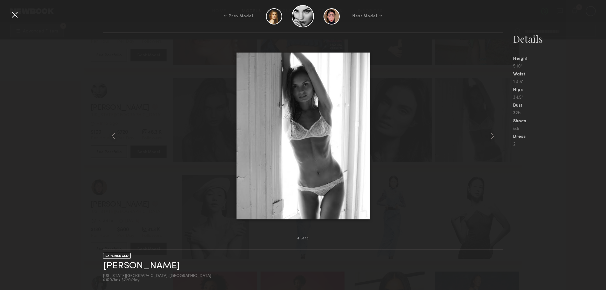
click at [488, 136] on common-icon at bounding box center [493, 136] width 10 height 10
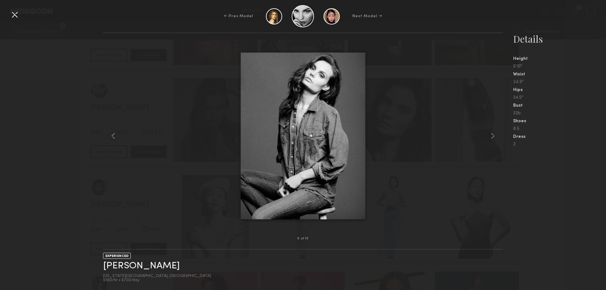
click at [488, 136] on common-icon at bounding box center [493, 136] width 10 height 10
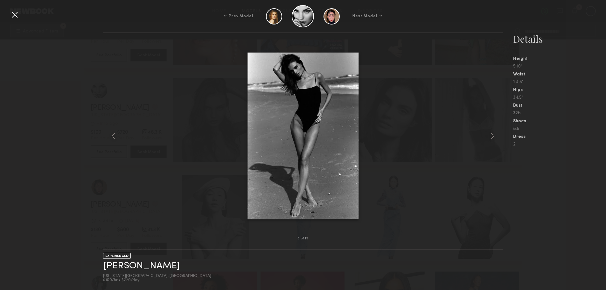
click at [488, 136] on common-icon at bounding box center [493, 136] width 10 height 10
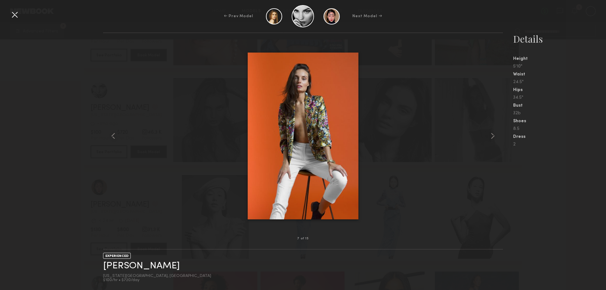
click at [488, 136] on common-icon at bounding box center [493, 136] width 10 height 10
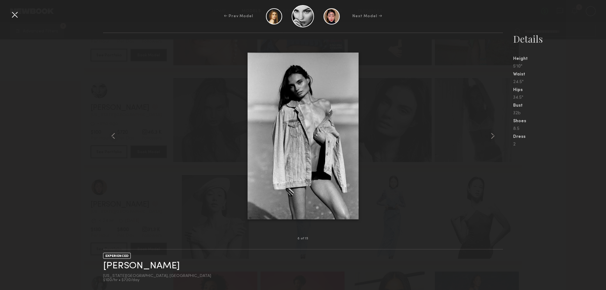
click at [488, 136] on common-icon at bounding box center [493, 136] width 10 height 10
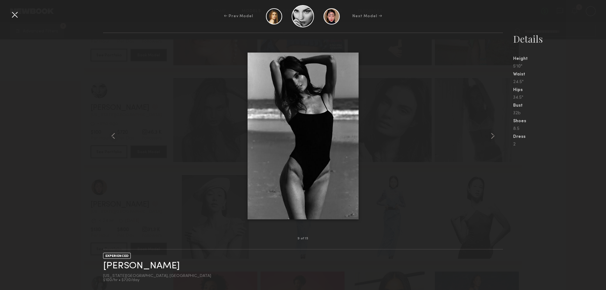
click at [488, 136] on common-icon at bounding box center [493, 136] width 10 height 10
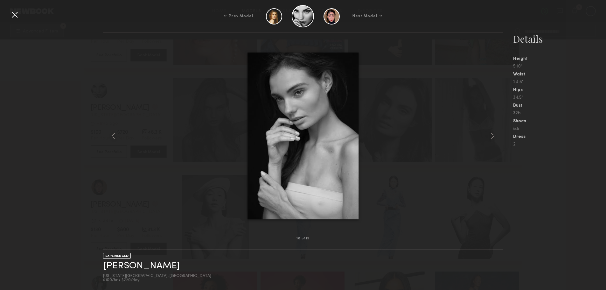
click at [488, 136] on common-icon at bounding box center [493, 136] width 10 height 10
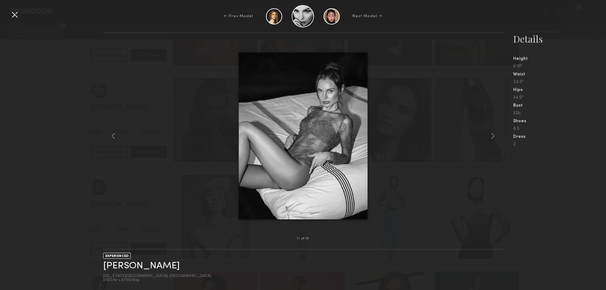
click at [488, 136] on common-icon at bounding box center [493, 136] width 10 height 10
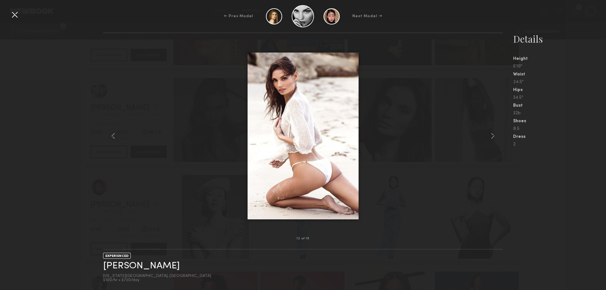
click at [488, 136] on common-icon at bounding box center [493, 136] width 10 height 10
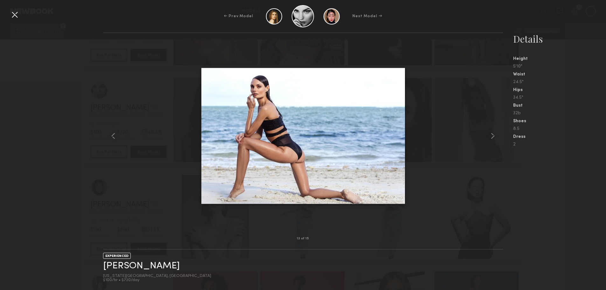
click at [488, 136] on common-icon at bounding box center [493, 136] width 10 height 10
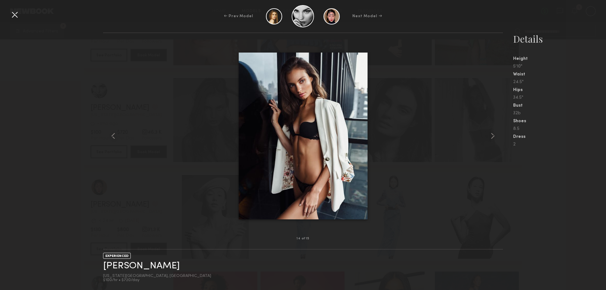
click at [488, 136] on common-icon at bounding box center [493, 136] width 10 height 10
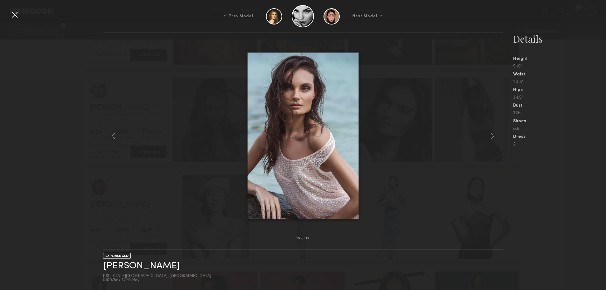
click at [488, 136] on common-icon at bounding box center [493, 136] width 10 height 10
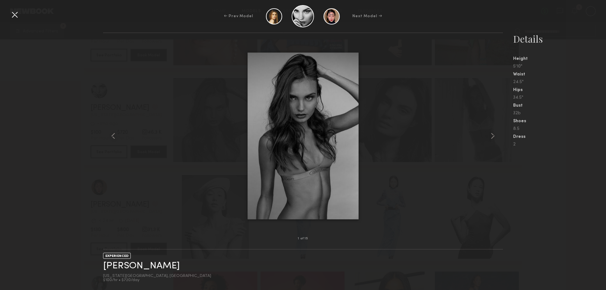
click at [488, 136] on common-icon at bounding box center [493, 136] width 10 height 10
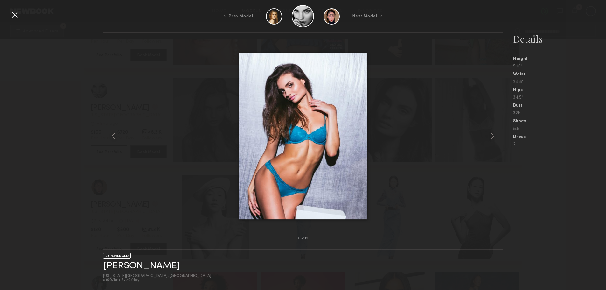
click at [17, 13] on div at bounding box center [15, 15] width 10 height 10
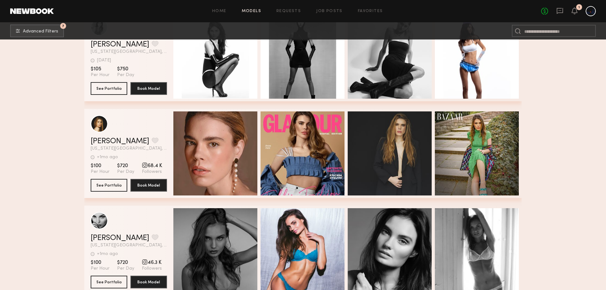
scroll to position [1946, 0]
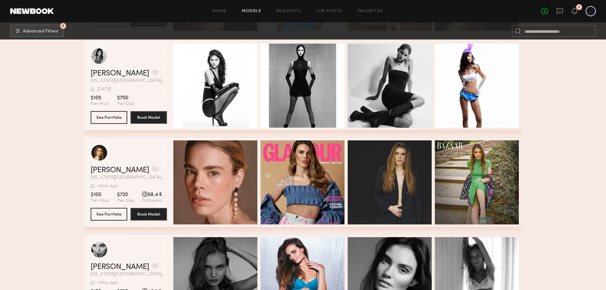
click at [209, 172] on div "Quick Preview" at bounding box center [215, 182] width 84 height 84
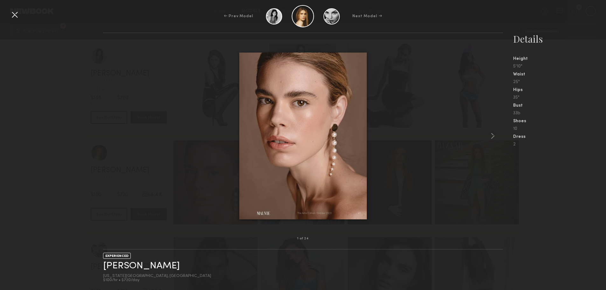
click at [490, 135] on common-icon at bounding box center [493, 136] width 10 height 10
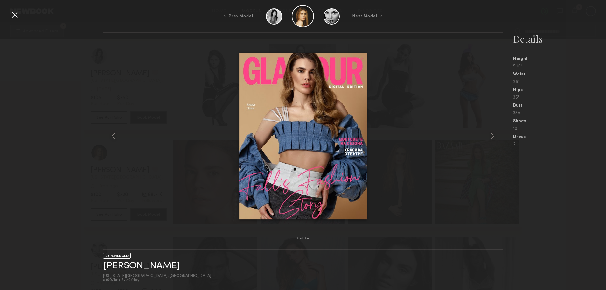
click at [490, 135] on common-icon at bounding box center [493, 136] width 10 height 10
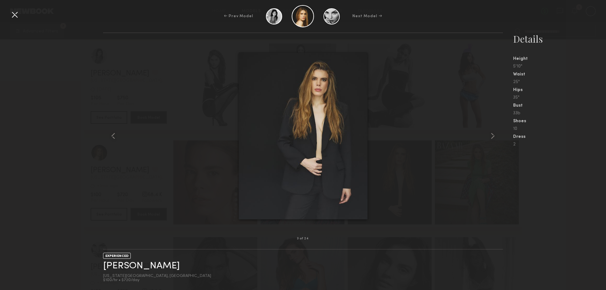
click at [490, 135] on common-icon at bounding box center [493, 136] width 10 height 10
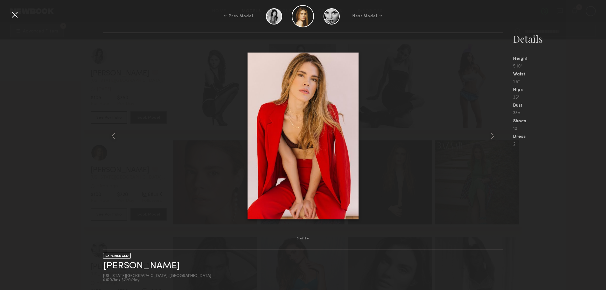
click at [13, 14] on div at bounding box center [15, 15] width 10 height 10
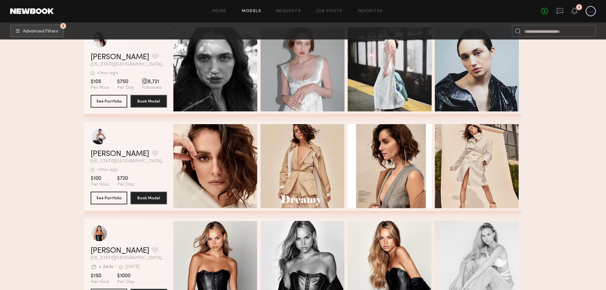
scroll to position [665, 0]
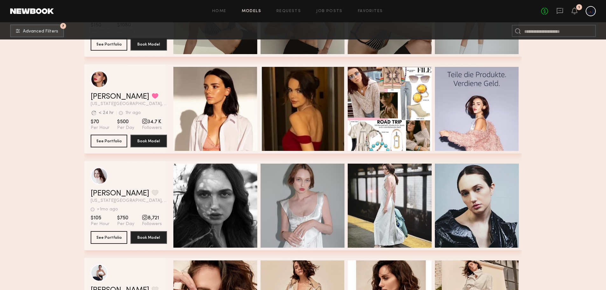
click at [230, 190] on div "Quick Preview" at bounding box center [215, 206] width 84 height 84
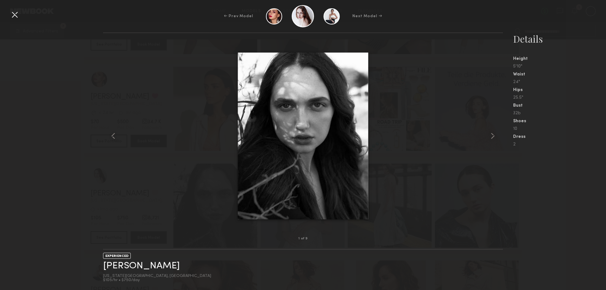
click at [492, 136] on common-icon at bounding box center [493, 136] width 10 height 10
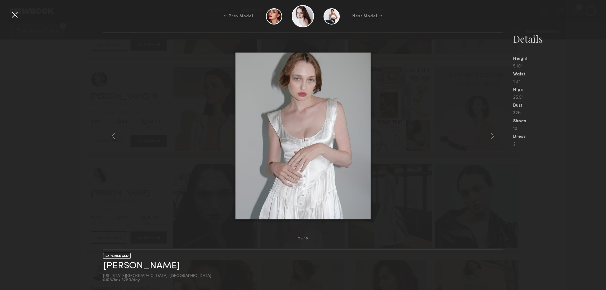
click at [492, 136] on common-icon at bounding box center [493, 136] width 10 height 10
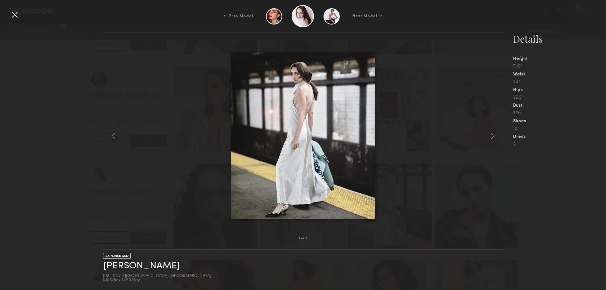
click at [492, 136] on common-icon at bounding box center [493, 136] width 10 height 10
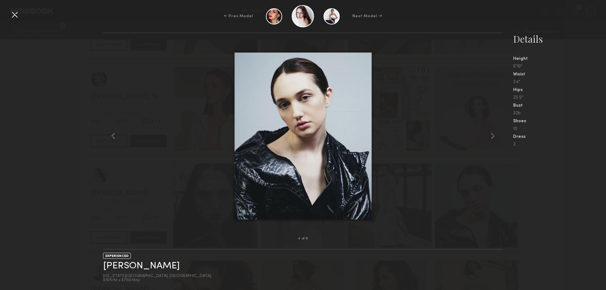
click at [492, 136] on common-icon at bounding box center [493, 136] width 10 height 10
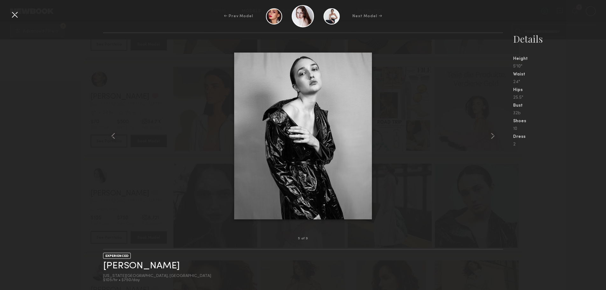
click at [492, 136] on common-icon at bounding box center [493, 136] width 10 height 10
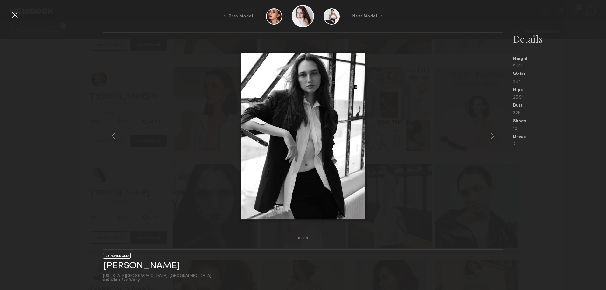
click at [492, 136] on common-icon at bounding box center [493, 136] width 10 height 10
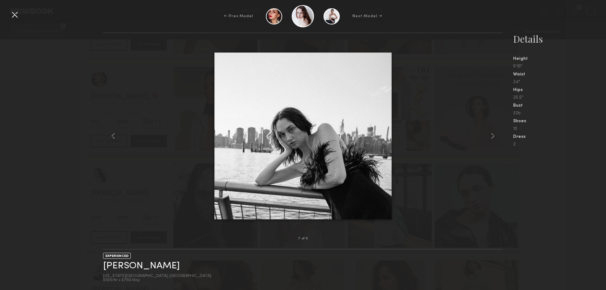
click at [492, 136] on common-icon at bounding box center [493, 136] width 10 height 10
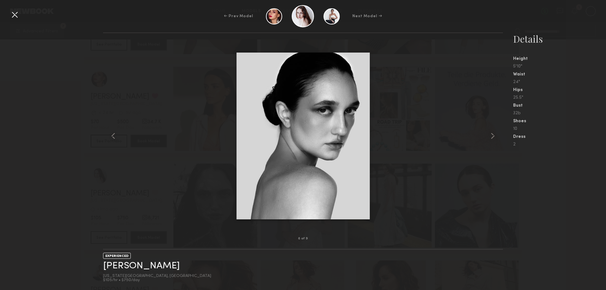
click at [492, 136] on common-icon at bounding box center [493, 136] width 10 height 10
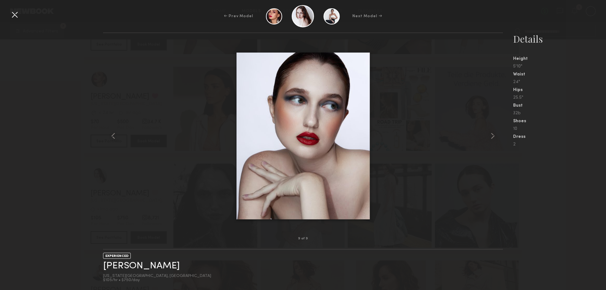
click at [492, 136] on common-icon at bounding box center [493, 136] width 10 height 10
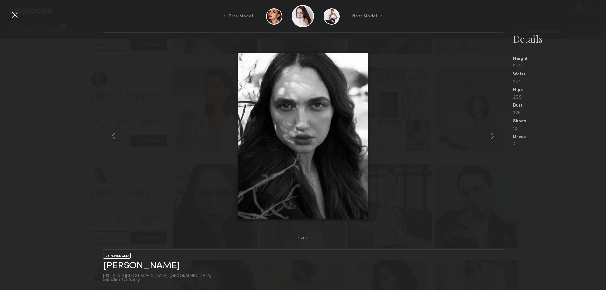
click at [492, 136] on common-icon at bounding box center [493, 136] width 10 height 10
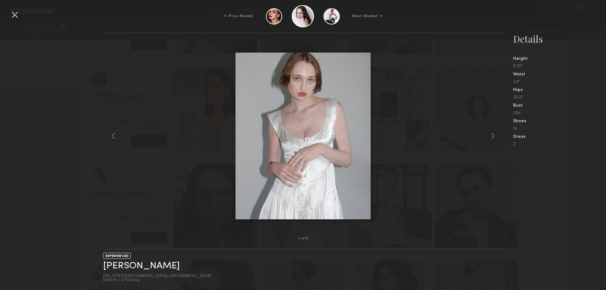
click at [492, 136] on common-icon at bounding box center [493, 136] width 10 height 10
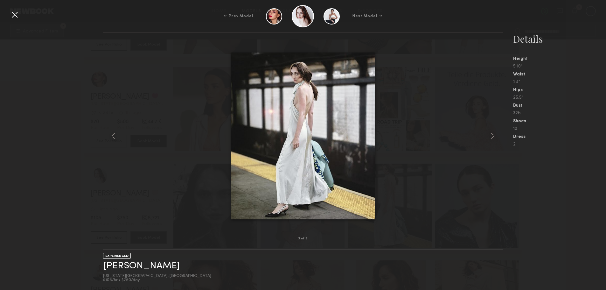
click at [492, 136] on common-icon at bounding box center [493, 136] width 10 height 10
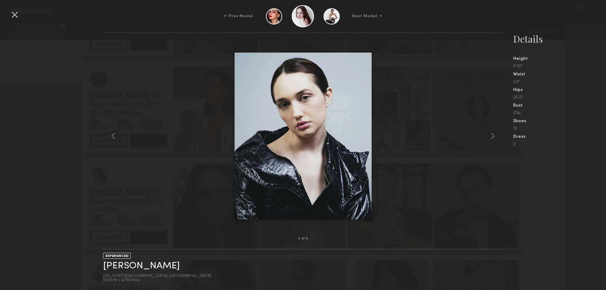
click at [492, 136] on common-icon at bounding box center [493, 136] width 10 height 10
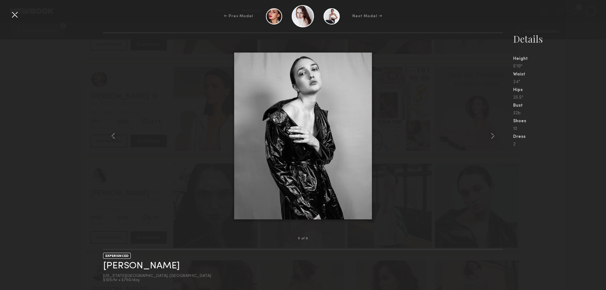
click at [492, 136] on common-icon at bounding box center [493, 136] width 10 height 10
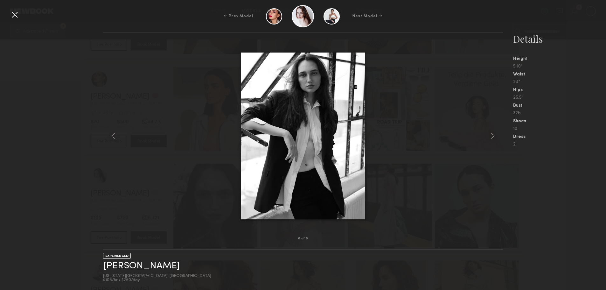
click at [492, 136] on common-icon at bounding box center [493, 136] width 10 height 10
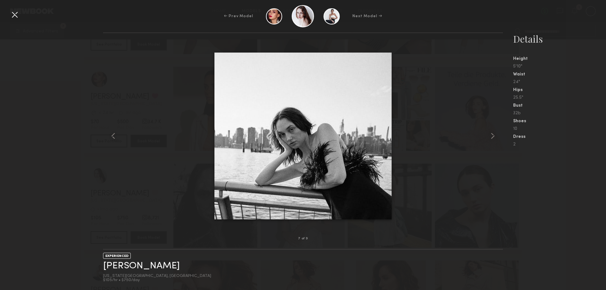
click at [492, 136] on common-icon at bounding box center [493, 136] width 10 height 10
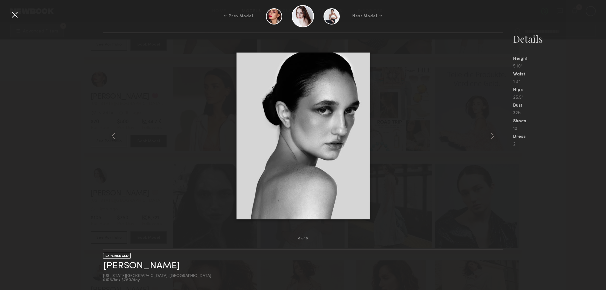
click at [17, 11] on div at bounding box center [15, 15] width 10 height 10
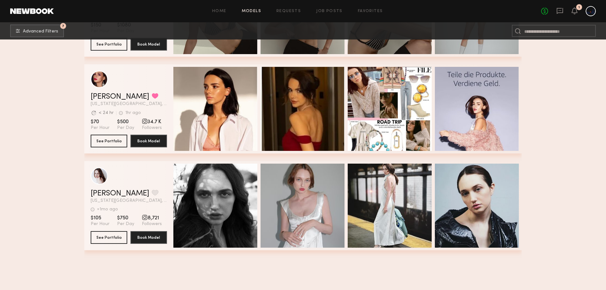
scroll to position [440, 0]
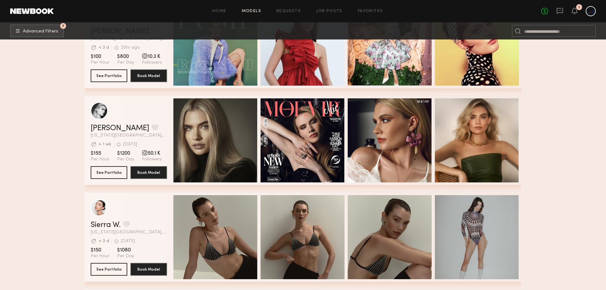
drag, startPoint x: 476, startPoint y: 140, endPoint x: 466, endPoint y: 112, distance: 29.5
click at [466, 112] on div "Claire V. Favorite New York City, NY Avg. request response time > 1 wk 2d ago L…" at bounding box center [303, 140] width 438 height 89
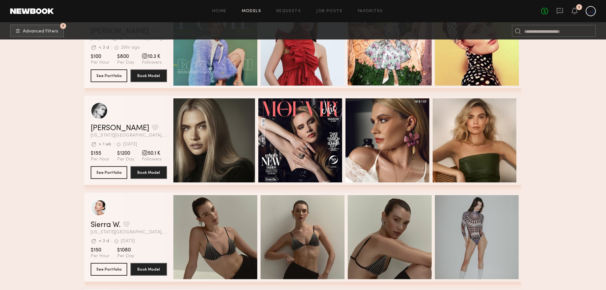
click at [354, 132] on div "Quick Preview" at bounding box center [388, 140] width 84 height 84
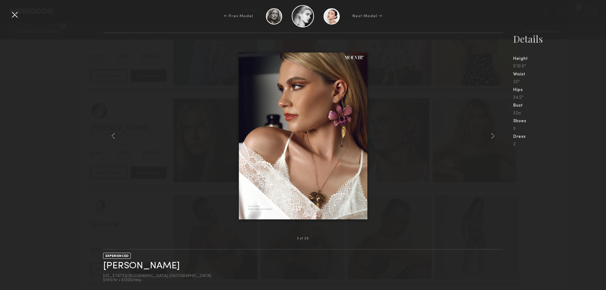
click at [493, 136] on common-icon at bounding box center [493, 136] width 10 height 10
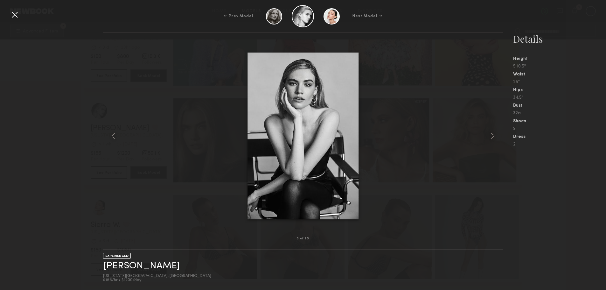
click at [493, 136] on common-icon at bounding box center [493, 136] width 10 height 10
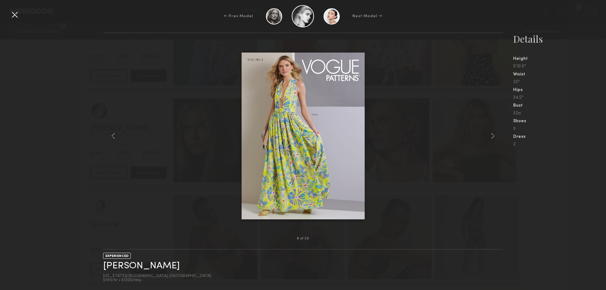
click at [493, 136] on common-icon at bounding box center [493, 136] width 10 height 10
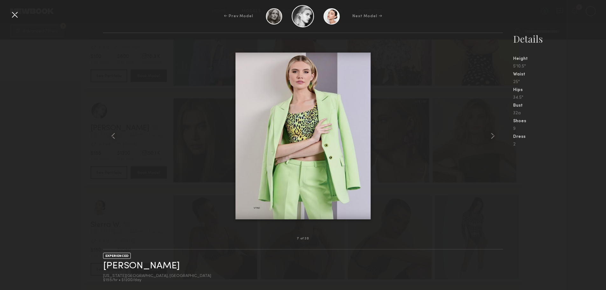
click at [493, 136] on common-icon at bounding box center [493, 136] width 10 height 10
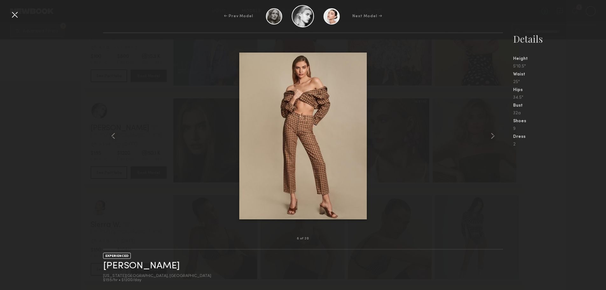
click at [493, 136] on common-icon at bounding box center [493, 136] width 10 height 10
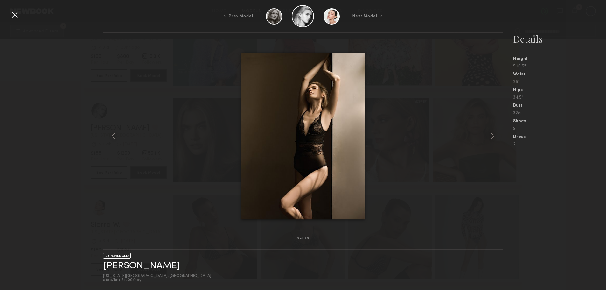
click at [493, 136] on common-icon at bounding box center [493, 136] width 10 height 10
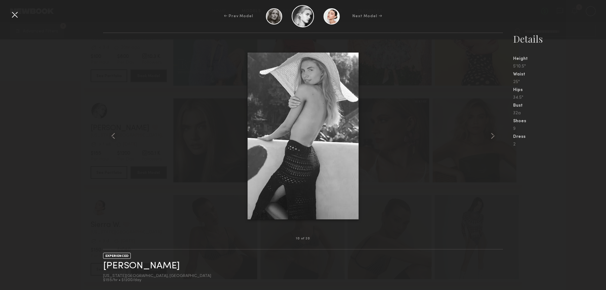
click at [16, 12] on div at bounding box center [15, 15] width 10 height 10
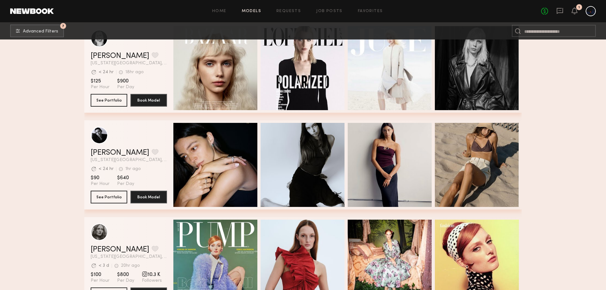
scroll to position [51, 0]
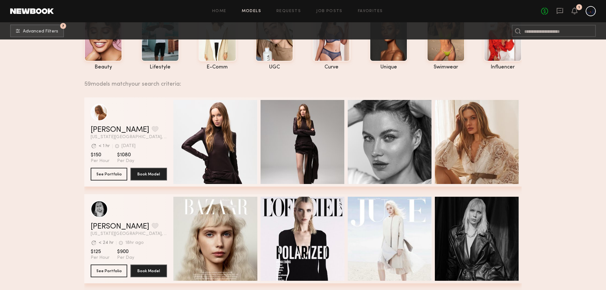
click at [200, 123] on div "Quick Preview" at bounding box center [215, 142] width 84 height 84
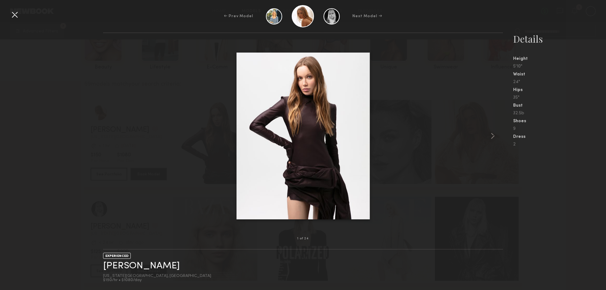
click at [483, 139] on div at bounding box center [303, 135] width 400 height 185
click at [501, 136] on div at bounding box center [495, 135] width 16 height 185
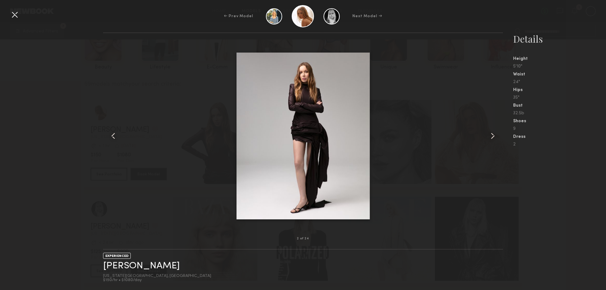
click at [499, 136] on div at bounding box center [495, 135] width 16 height 185
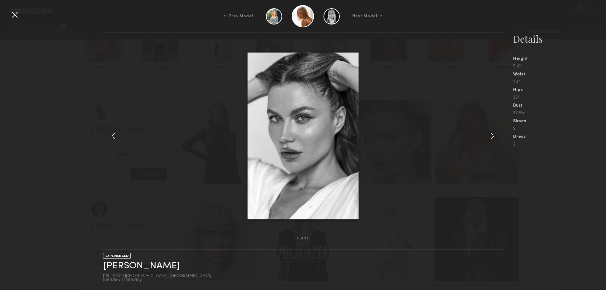
click at [499, 136] on div at bounding box center [495, 135] width 16 height 185
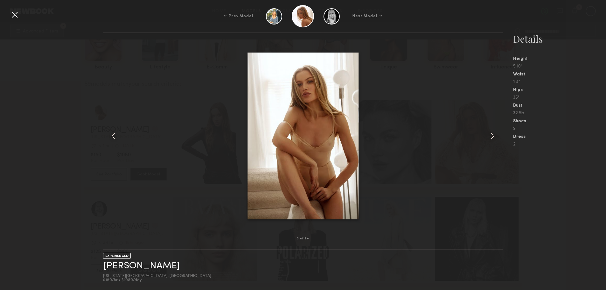
click at [499, 136] on div at bounding box center [495, 135] width 16 height 185
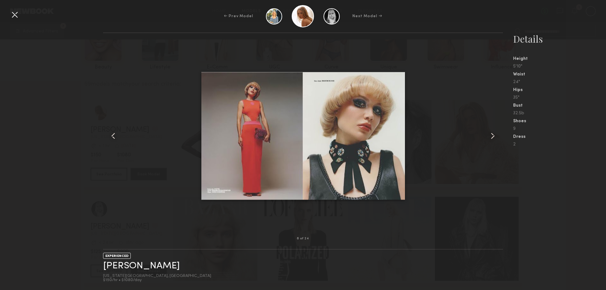
click at [499, 136] on div at bounding box center [495, 135] width 16 height 185
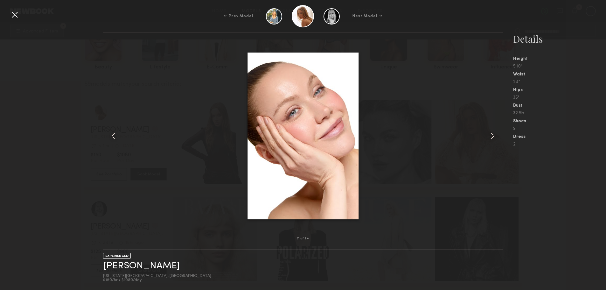
click at [499, 136] on div at bounding box center [495, 135] width 16 height 185
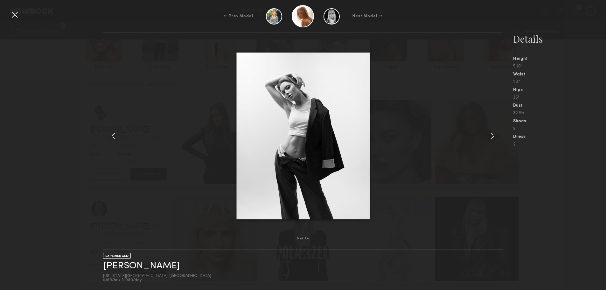
click at [499, 136] on div at bounding box center [495, 135] width 16 height 185
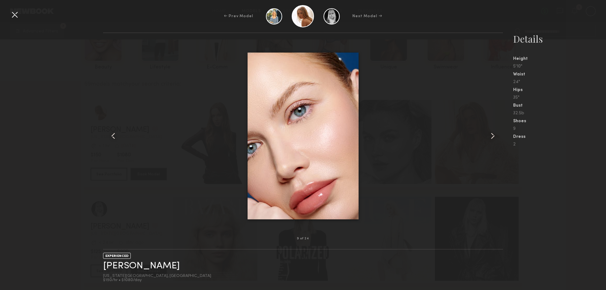
click at [499, 136] on div at bounding box center [495, 135] width 16 height 185
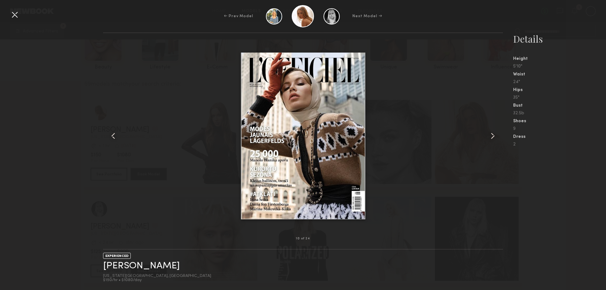
click at [499, 136] on div at bounding box center [495, 135] width 16 height 185
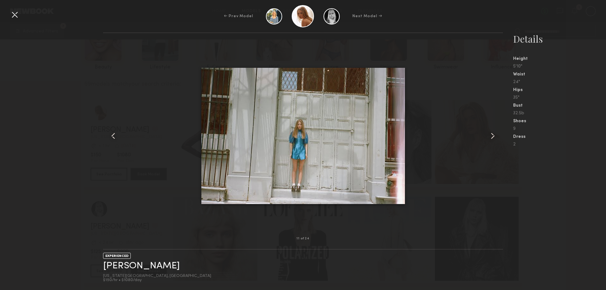
click at [499, 136] on div at bounding box center [495, 135] width 16 height 185
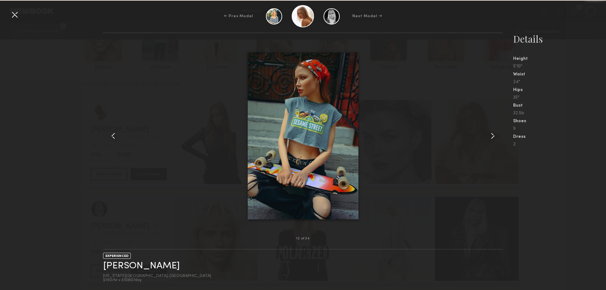
click at [499, 136] on div at bounding box center [495, 135] width 16 height 185
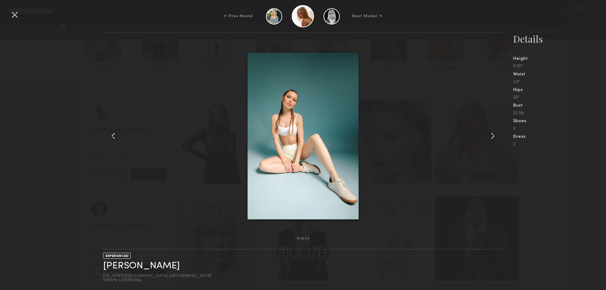
click at [499, 136] on div at bounding box center [495, 135] width 16 height 185
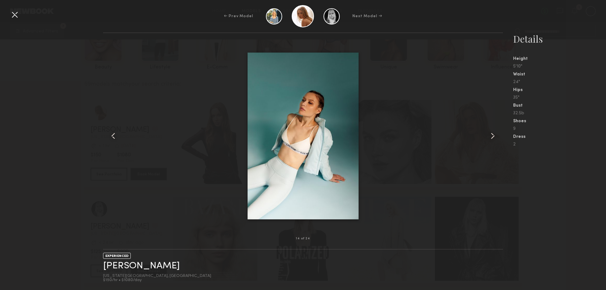
click at [499, 136] on div at bounding box center [495, 135] width 16 height 185
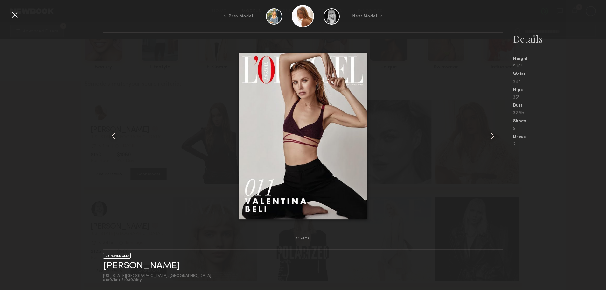
click at [499, 136] on div at bounding box center [495, 135] width 16 height 185
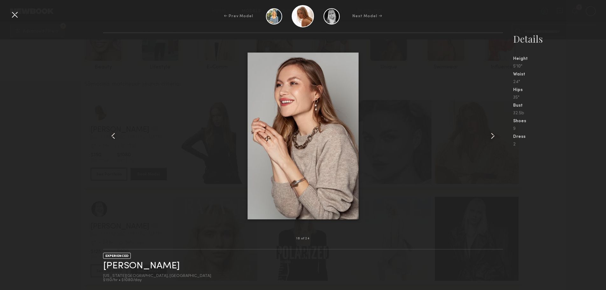
click at [499, 136] on div at bounding box center [495, 135] width 16 height 185
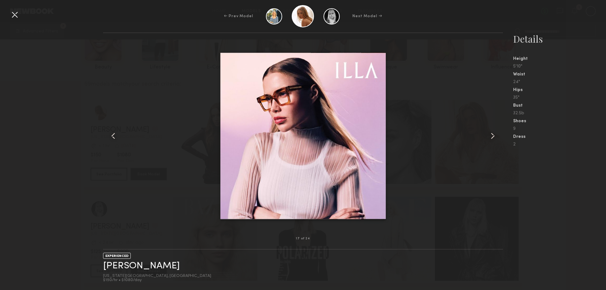
click at [14, 16] on div at bounding box center [15, 15] width 10 height 10
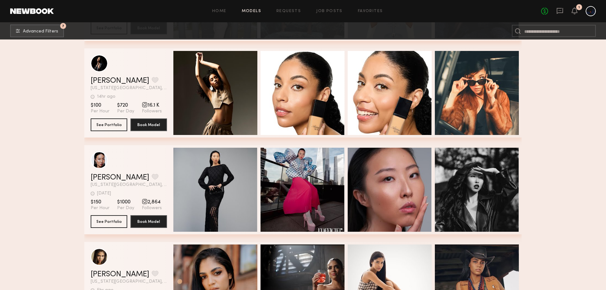
scroll to position [4450, 0]
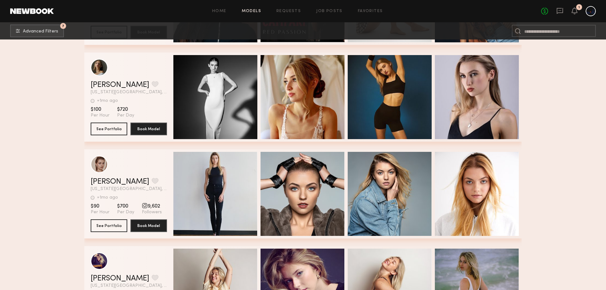
click at [558, 12] on icon at bounding box center [560, 10] width 7 height 7
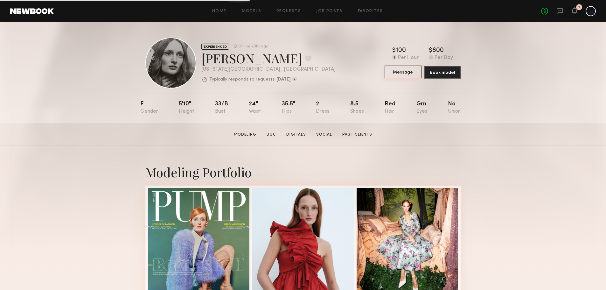
click at [388, 73] on button "Message" at bounding box center [403, 72] width 37 height 13
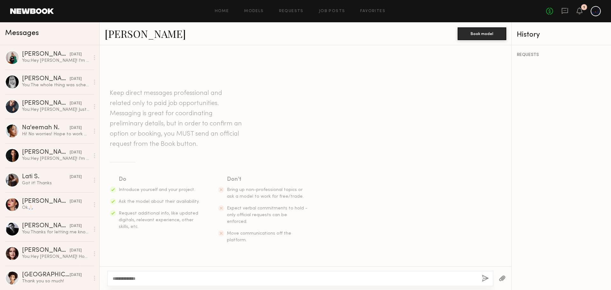
type textarea "**********"
click at [69, 61] on div "You: Hey Ana! I'm Vidhya, a founder & designer working on a couture luxury line…" at bounding box center [56, 61] width 68 height 6
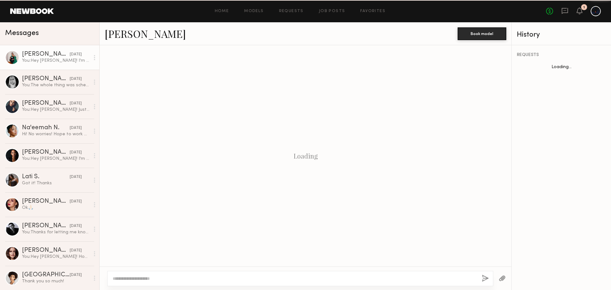
scroll to position [74, 0]
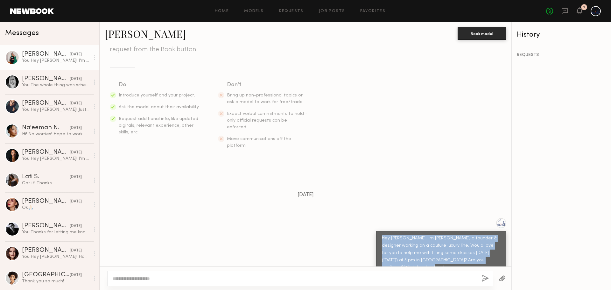
drag, startPoint x: 401, startPoint y: 252, endPoint x: 361, endPoint y: 211, distance: 57.4
click at [361, 218] on div "Hey Ana! I'm Vidhya, a founder & designer working on a couture luxury line. Wou…" at bounding box center [306, 246] width 412 height 57
copy div "Hey Ana! I'm Vidhya, a founder & designer working on a couture luxury line. Wou…"
click at [51, 60] on div "You: Hey Ana! I'm Vidhya, a founder & designer working on a couture luxury line…" at bounding box center [56, 61] width 68 height 6
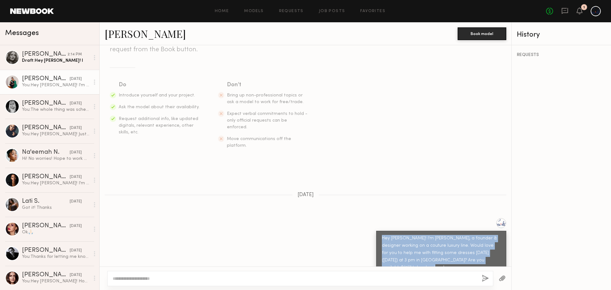
click at [62, 63] on div "Draft: Hey Rebecca! I" at bounding box center [56, 61] width 68 height 6
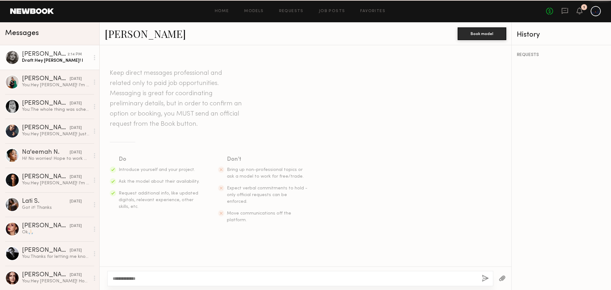
scroll to position [74, 0]
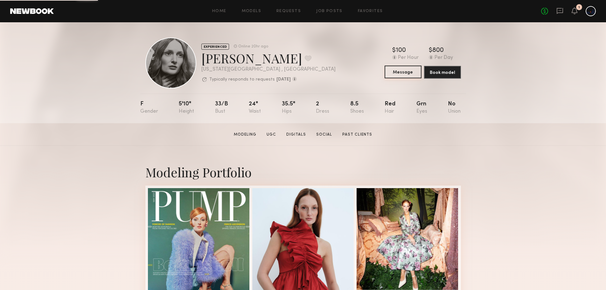
click at [394, 68] on button "Message" at bounding box center [403, 72] width 37 height 13
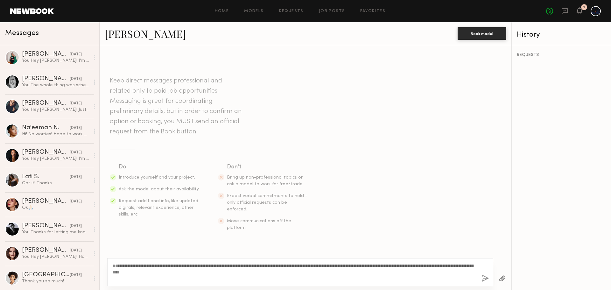
drag, startPoint x: 129, startPoint y: 272, endPoint x: 121, endPoint y: 272, distance: 8.0
click at [121, 272] on textarea "**********" at bounding box center [295, 272] width 364 height 19
click at [241, 278] on textarea "**********" at bounding box center [295, 272] width 364 height 19
type textarea "**********"
click at [481, 277] on div "**********" at bounding box center [300, 272] width 386 height 28
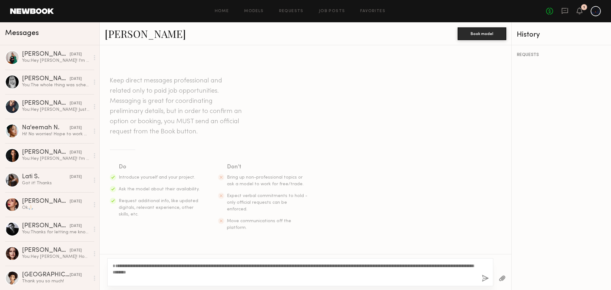
click at [485, 277] on button "button" at bounding box center [485, 279] width 7 height 8
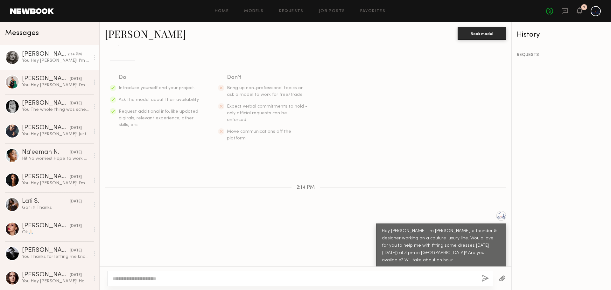
scroll to position [74, 0]
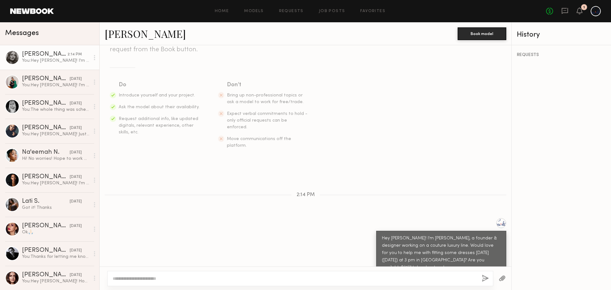
click at [135, 35] on link "[PERSON_NAME]" at bounding box center [145, 34] width 81 height 14
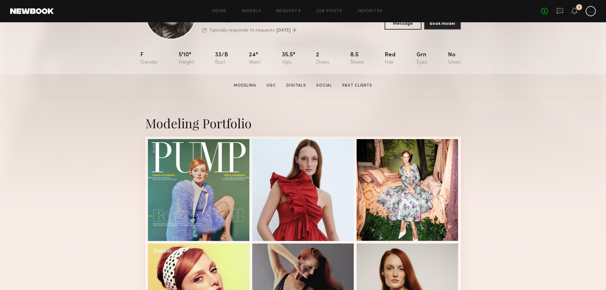
scroll to position [4, 0]
